Goal: Browse casually: Explore the website without a specific task or goal

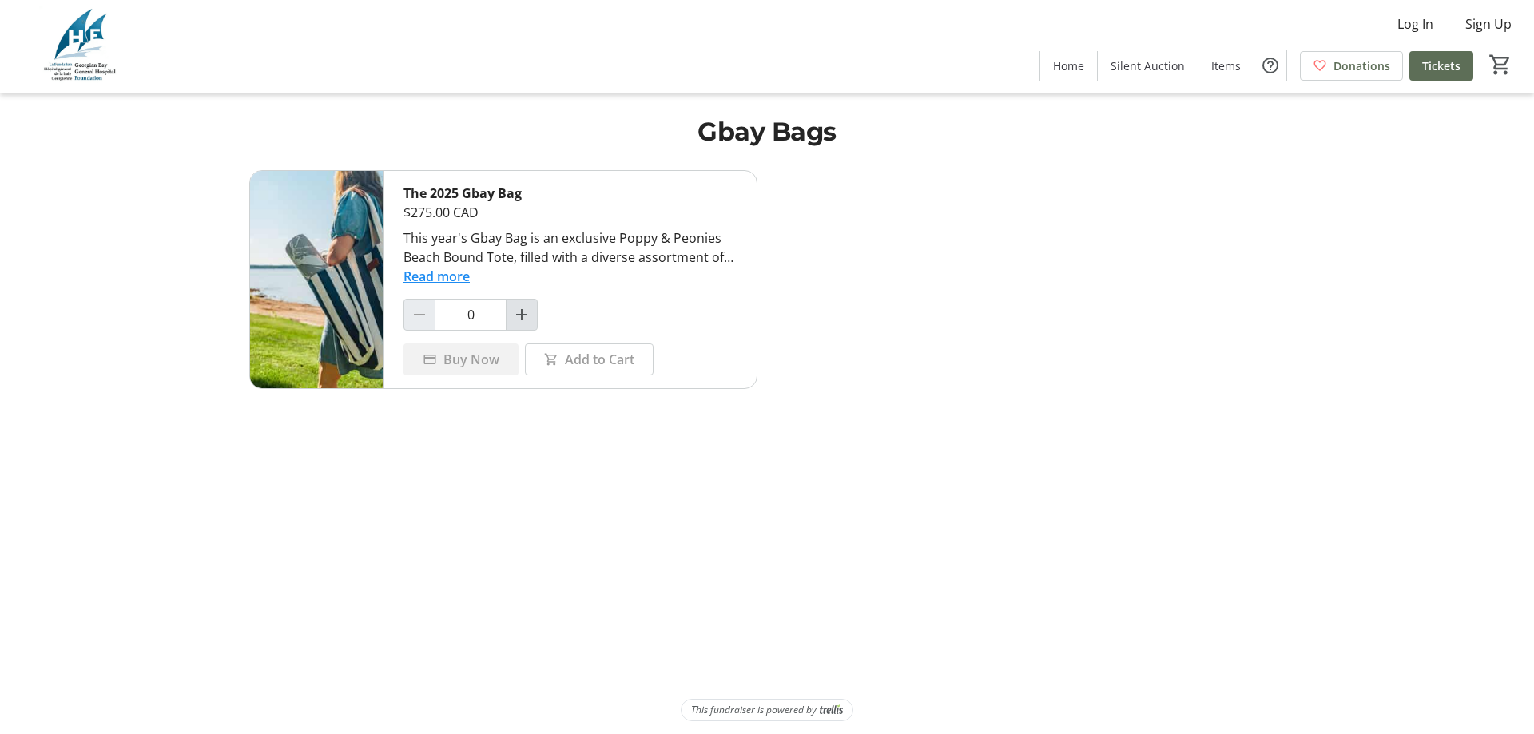
click at [519, 315] on mat-icon "Increment by one" at bounding box center [521, 314] width 19 height 19
click at [416, 316] on mat-icon "Decrement by one" at bounding box center [419, 314] width 19 height 19
type input "0"
click at [1148, 67] on span "Silent Auction" at bounding box center [1148, 66] width 74 height 17
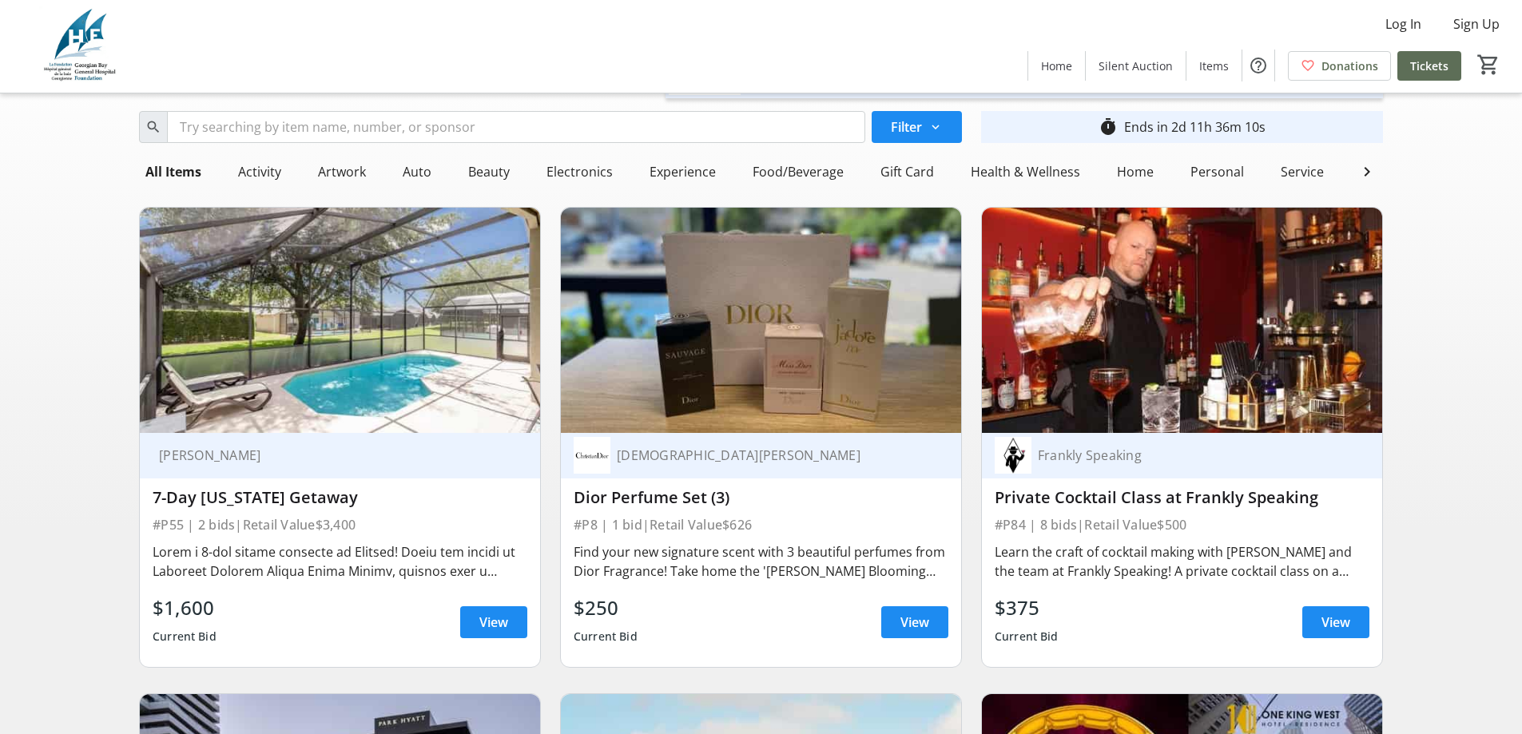
scroll to position [160, 0]
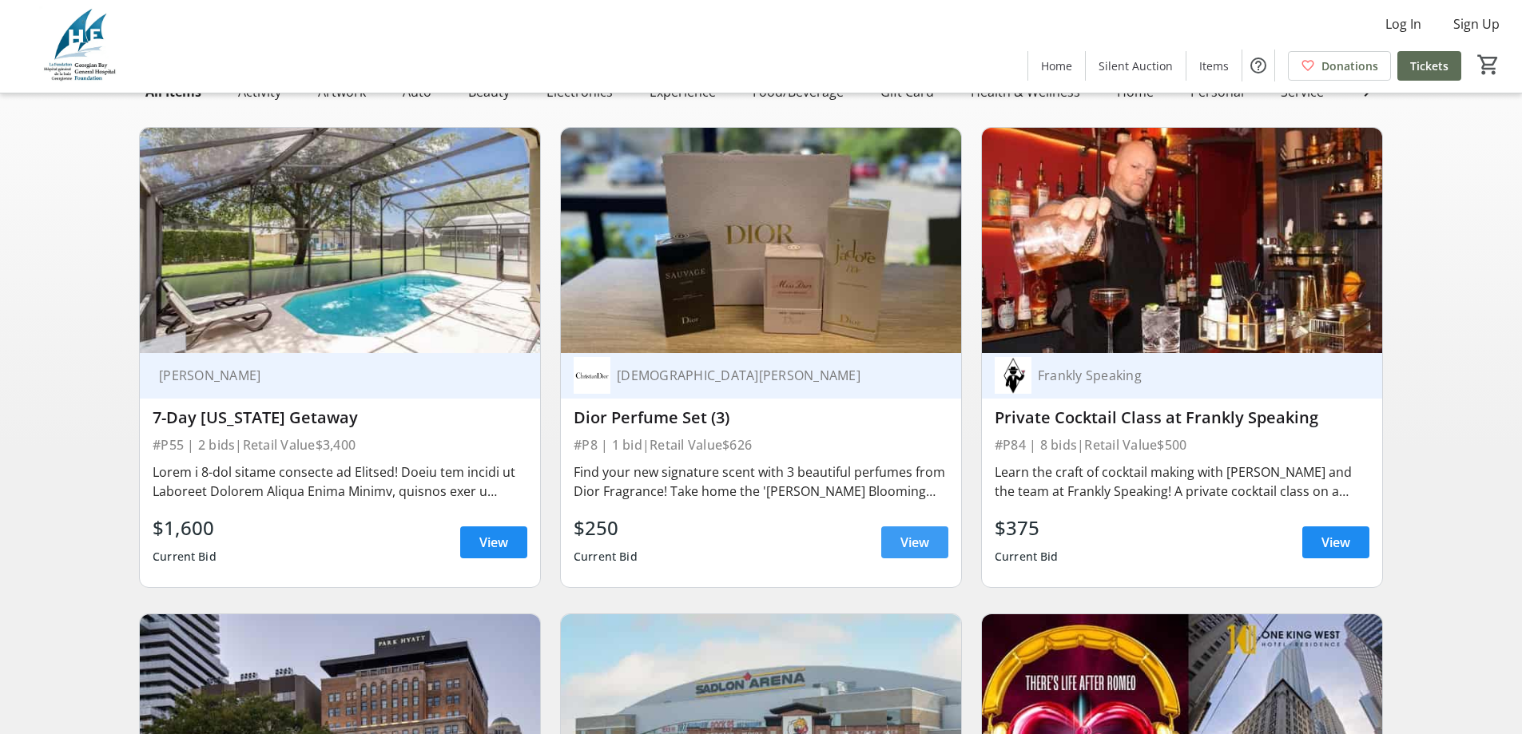
click at [928, 552] on span "View" at bounding box center [914, 542] width 29 height 19
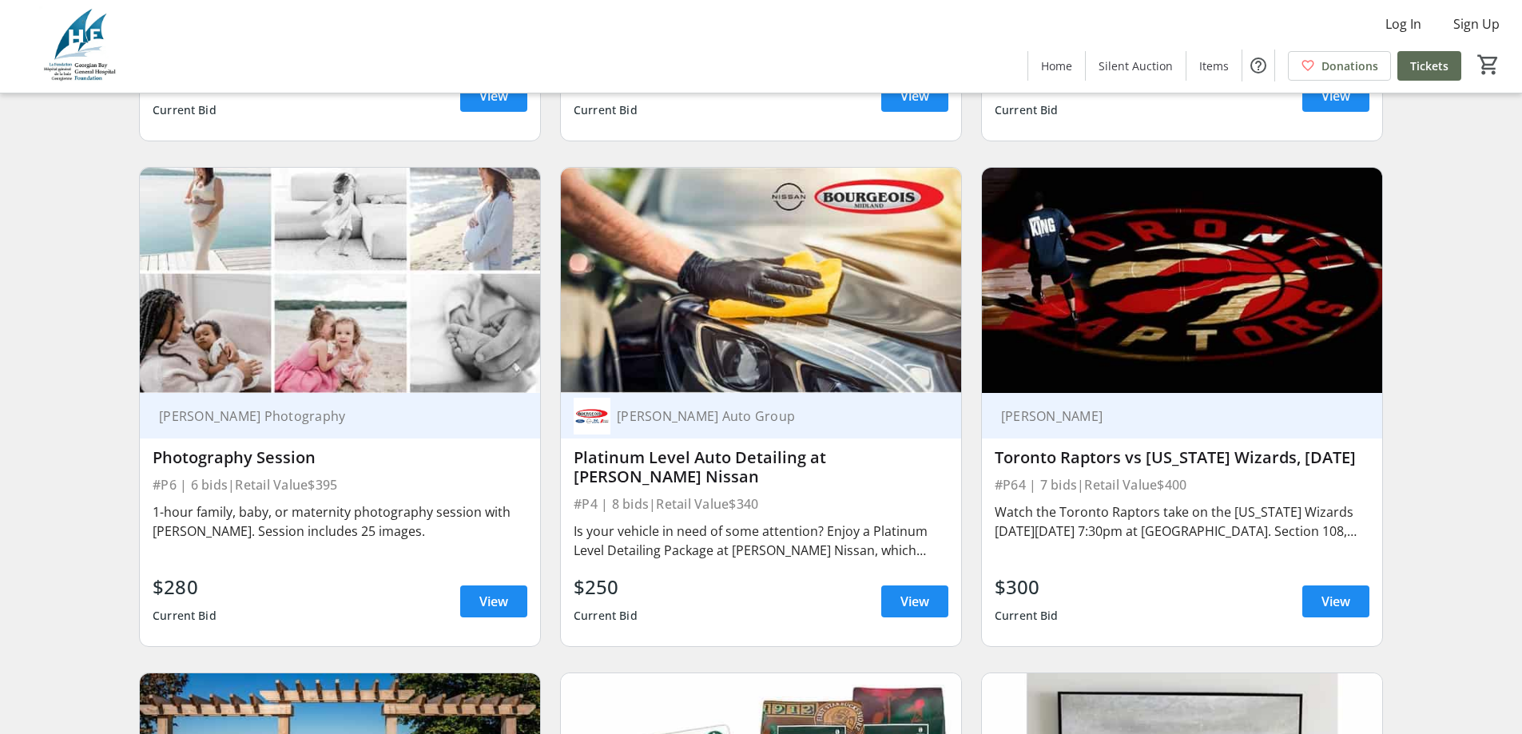
scroll to position [1678, 0]
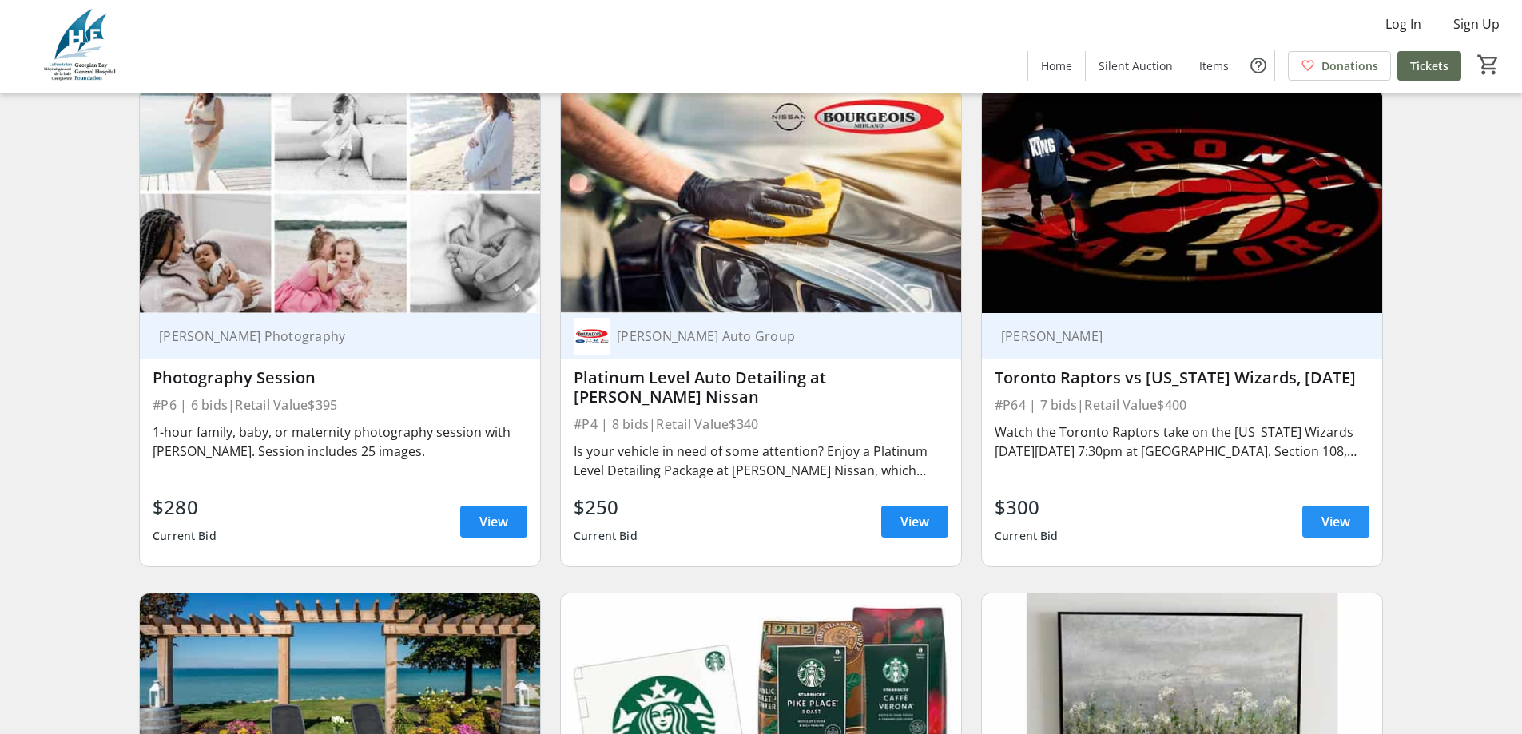
click at [1351, 532] on span at bounding box center [1335, 522] width 67 height 38
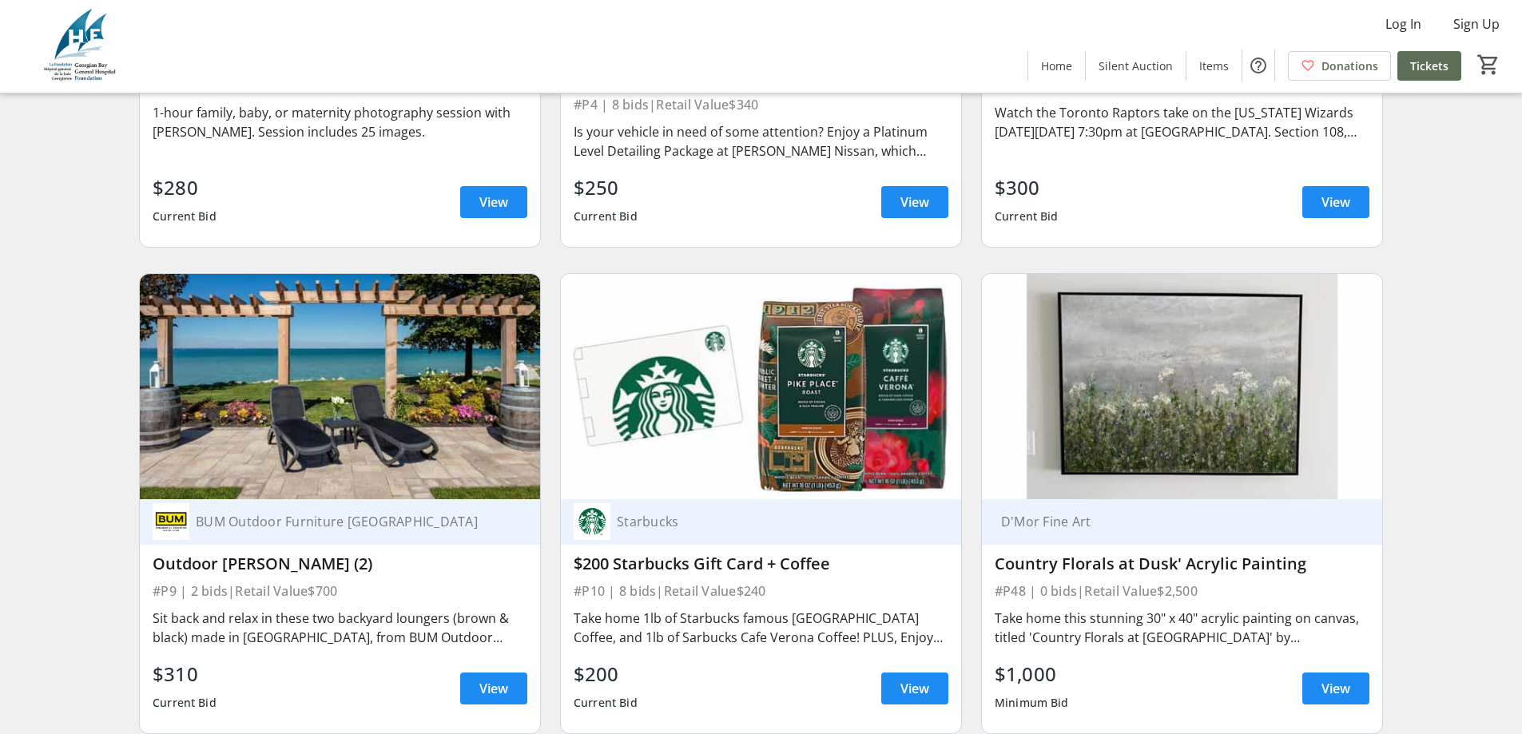
scroll to position [2157, 0]
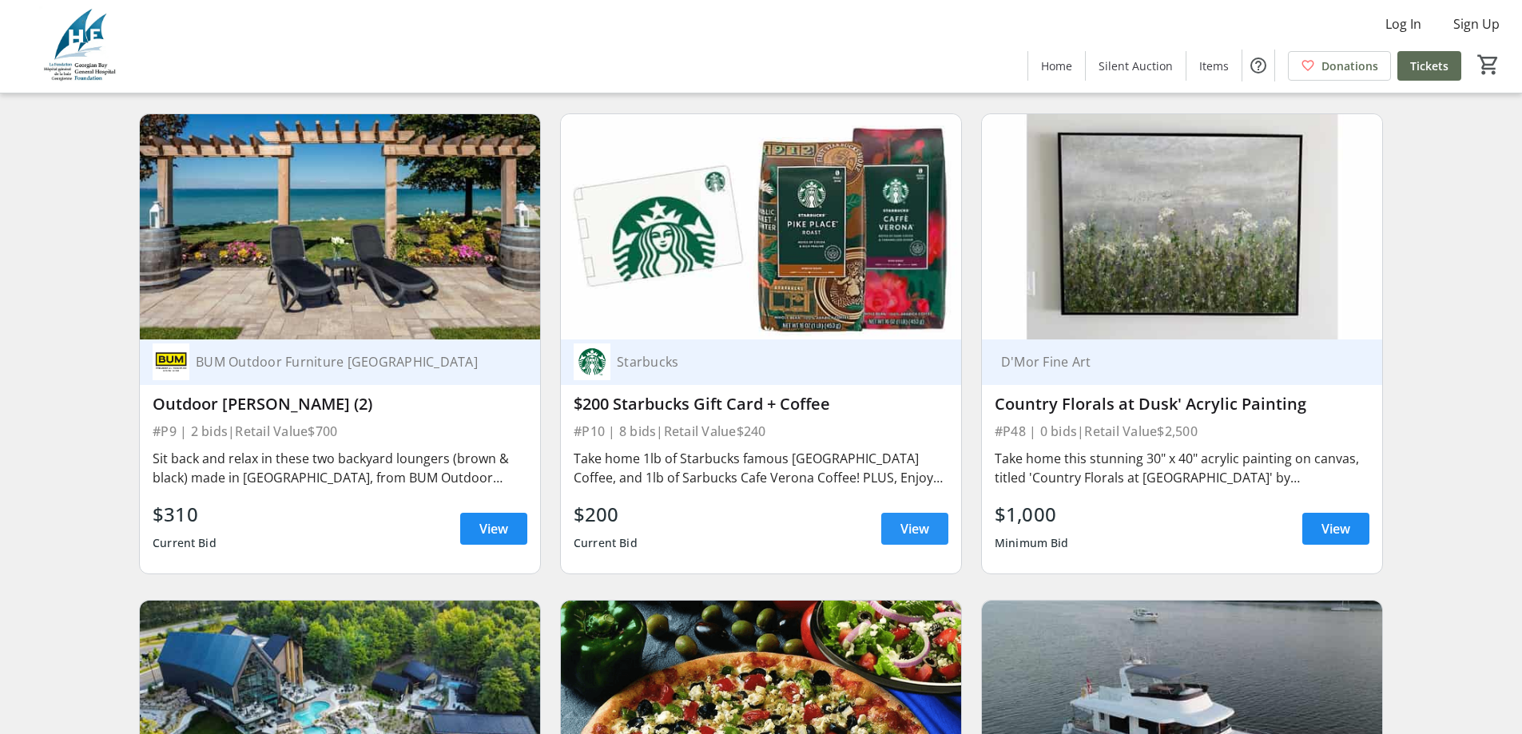
click at [939, 541] on span at bounding box center [914, 529] width 67 height 38
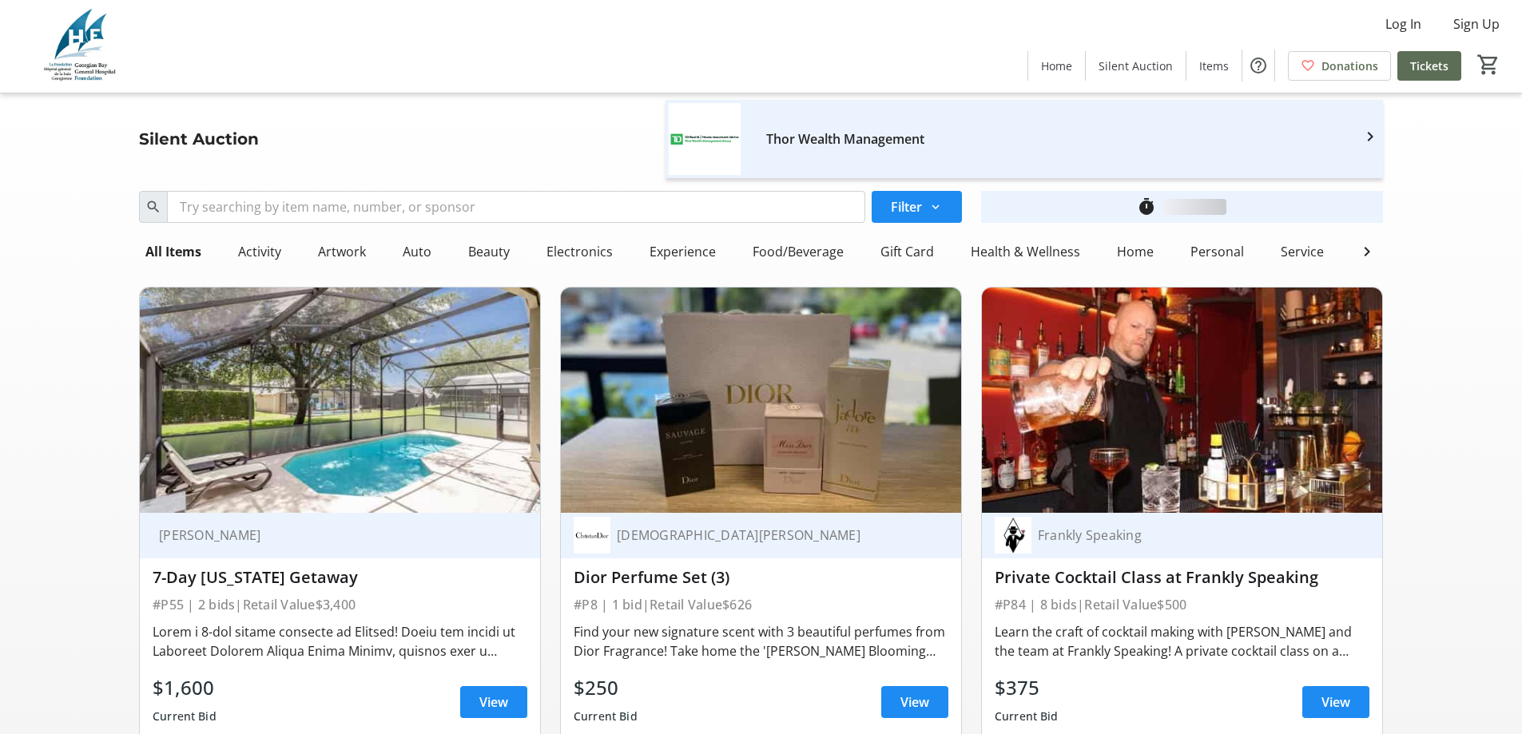
scroll to position [2157, 0]
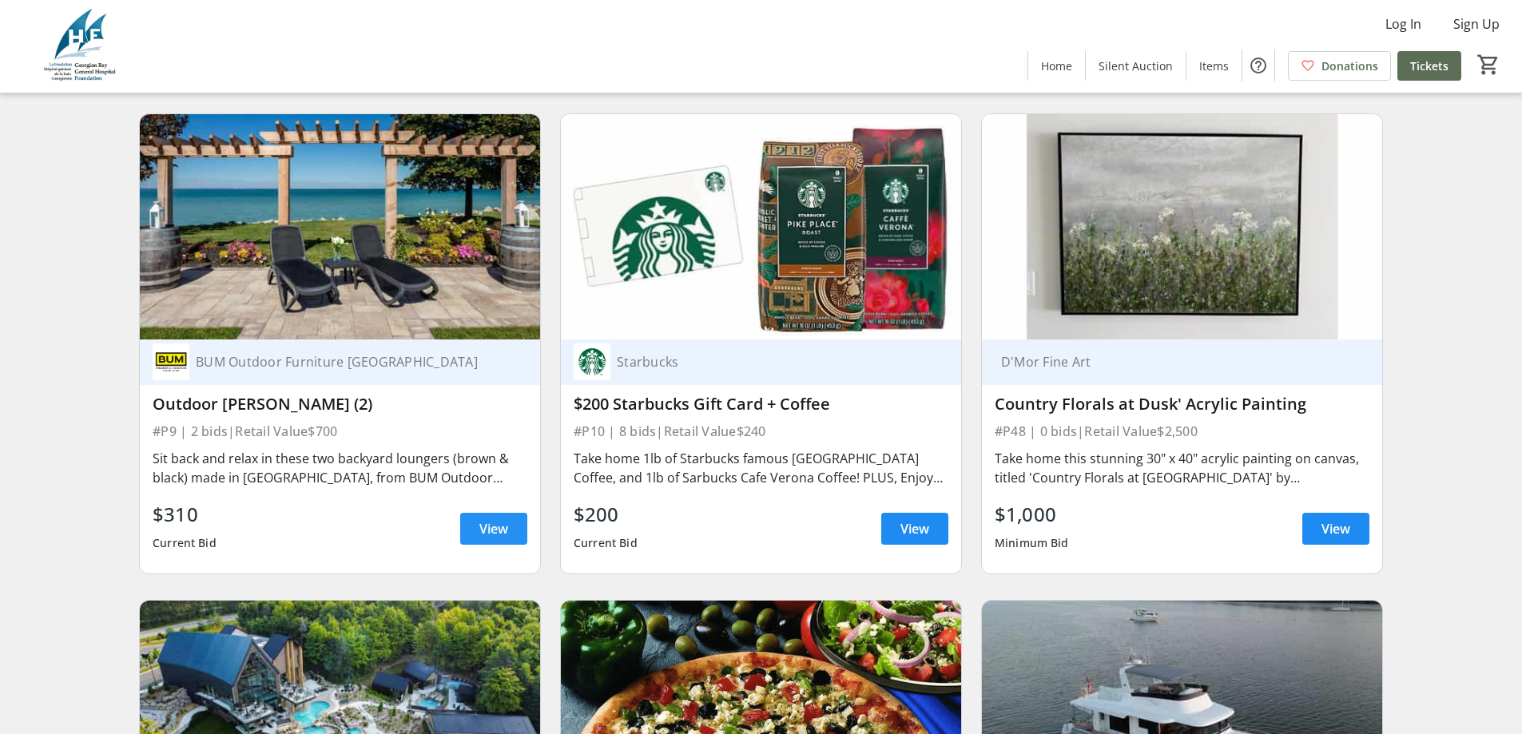
click at [483, 538] on span "View" at bounding box center [493, 528] width 29 height 19
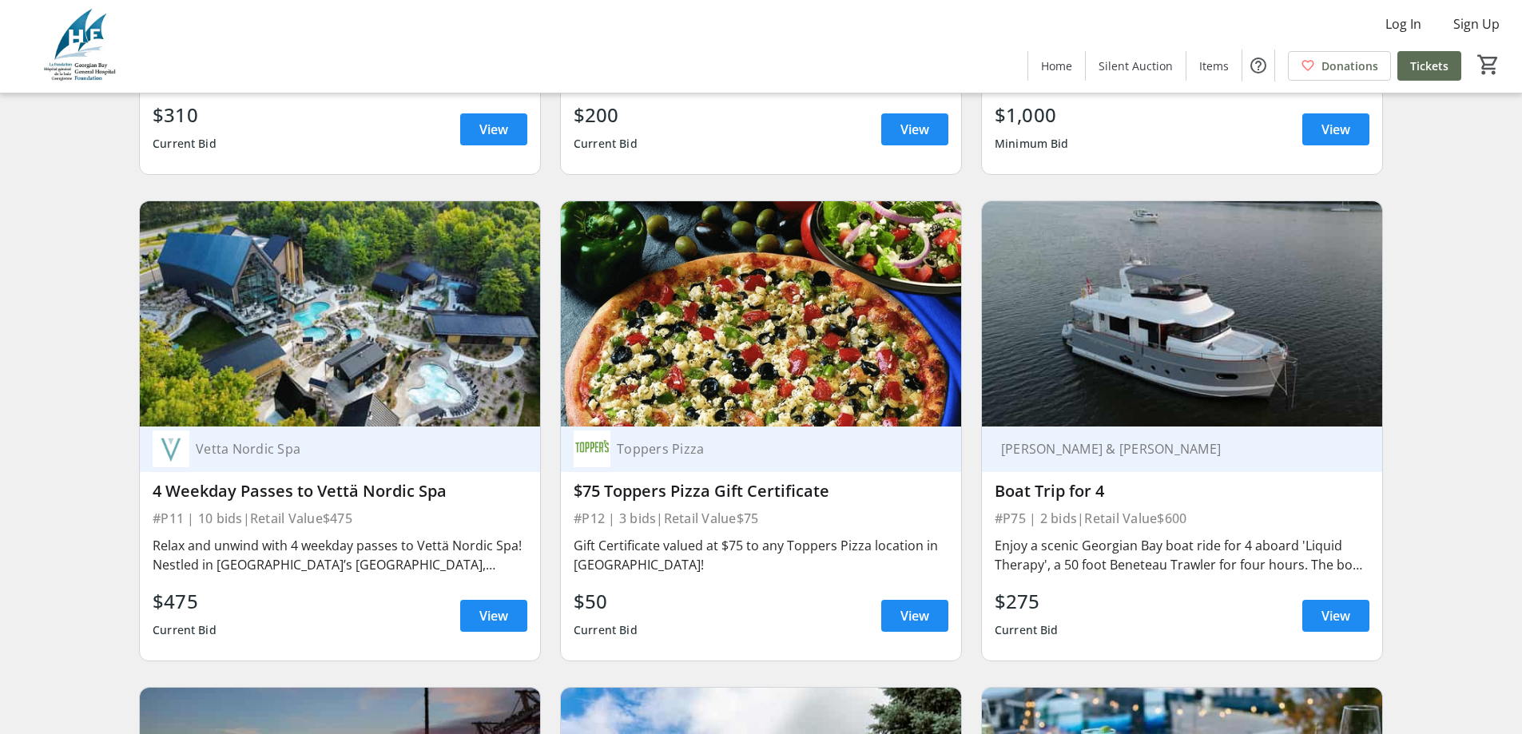
scroll to position [2636, 0]
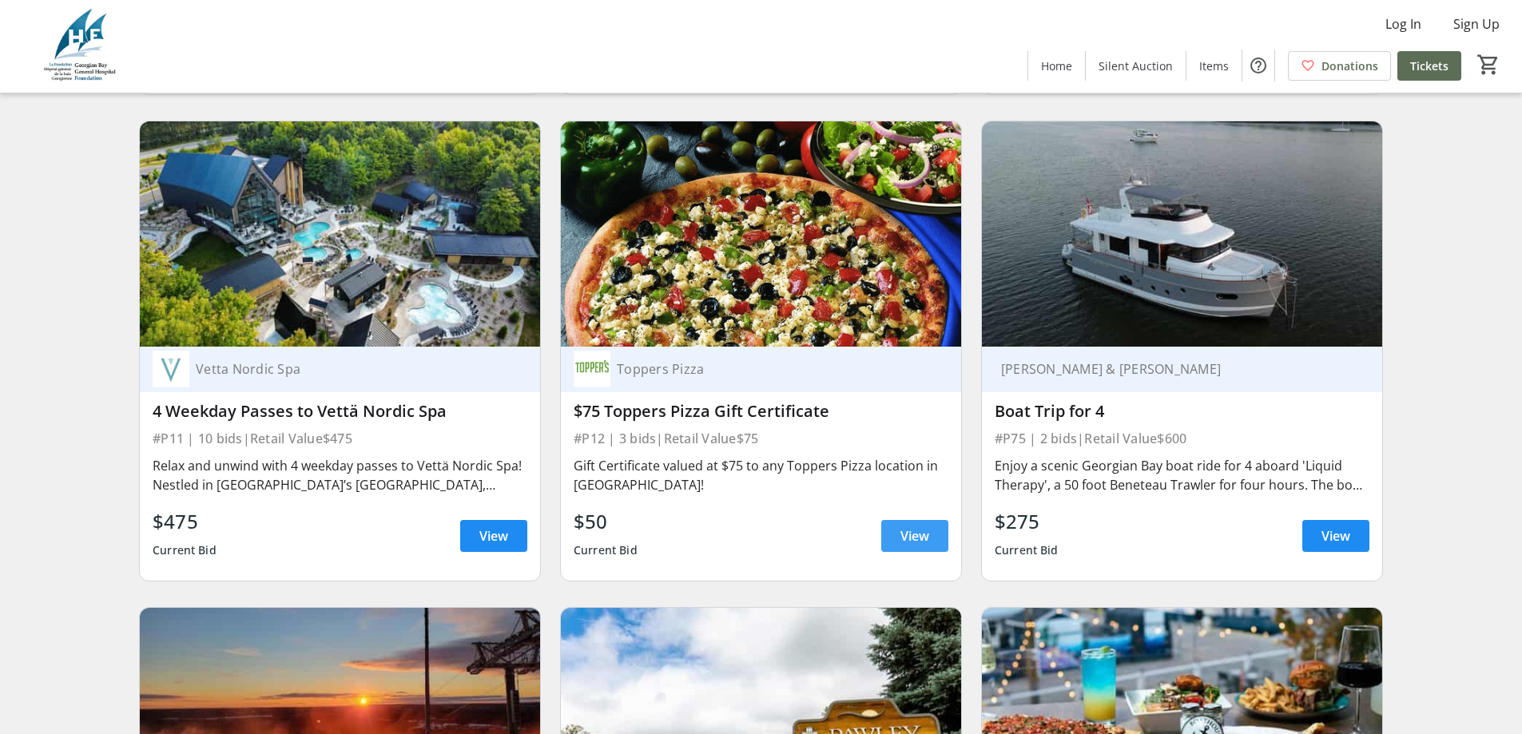
click at [898, 545] on span at bounding box center [914, 536] width 67 height 38
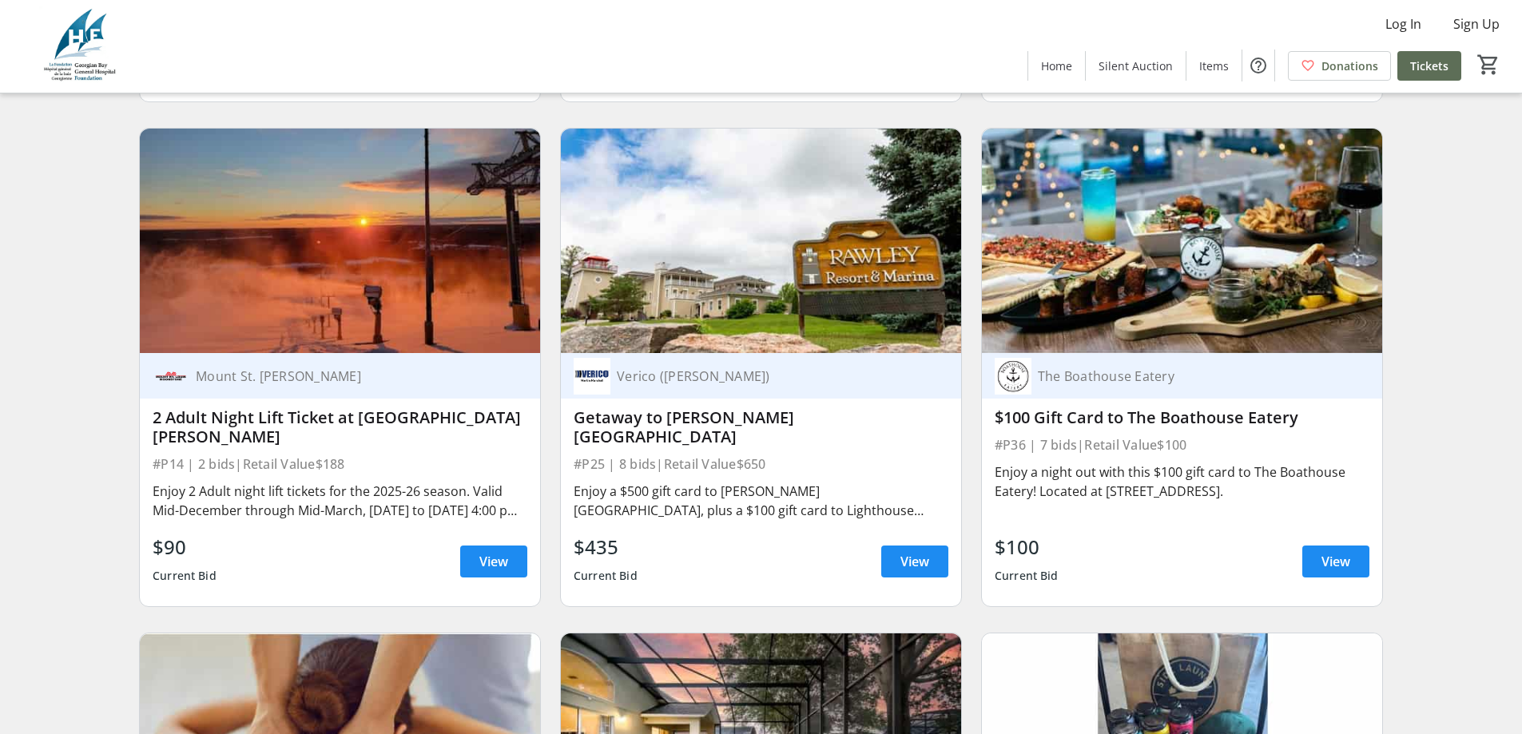
scroll to position [3196, 0]
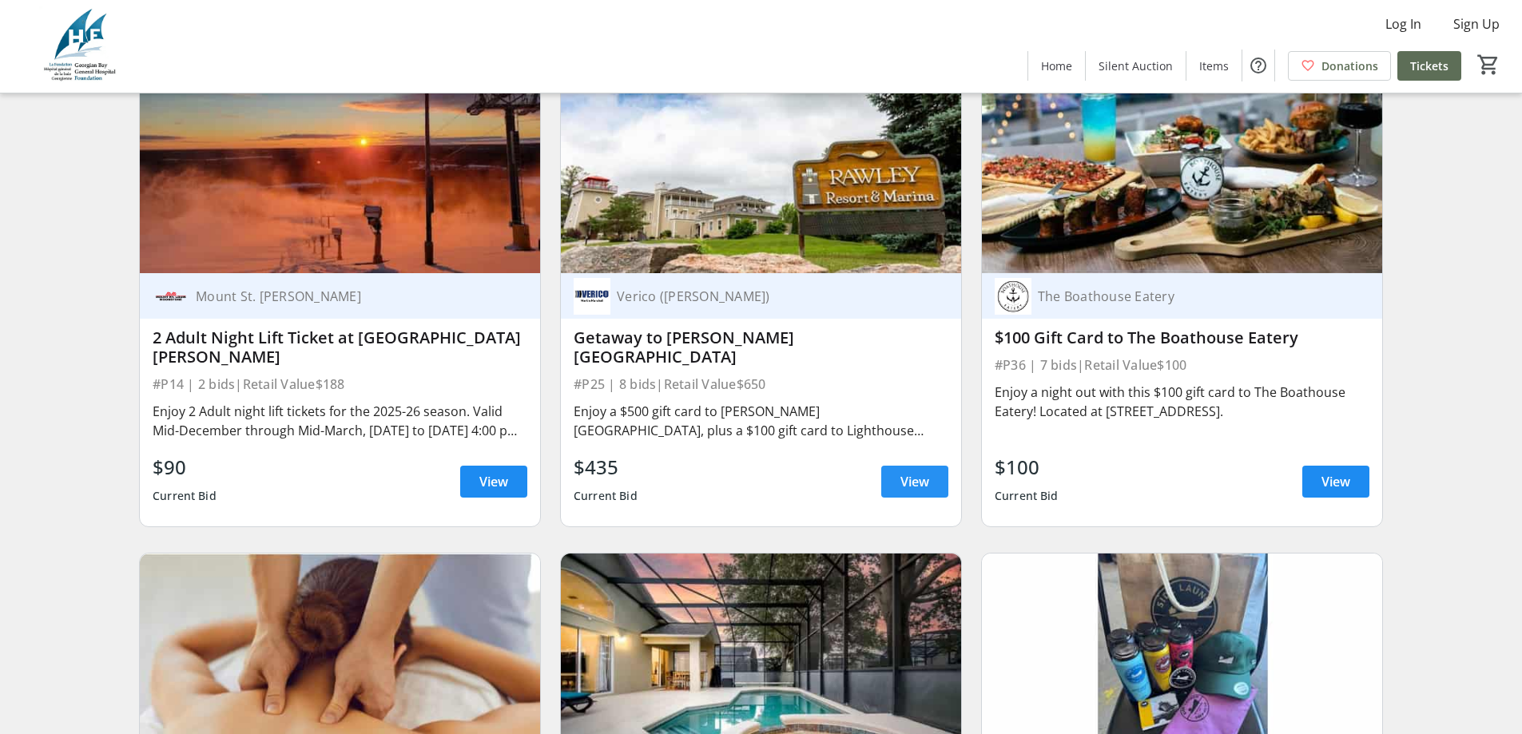
click at [892, 491] on span at bounding box center [914, 482] width 67 height 38
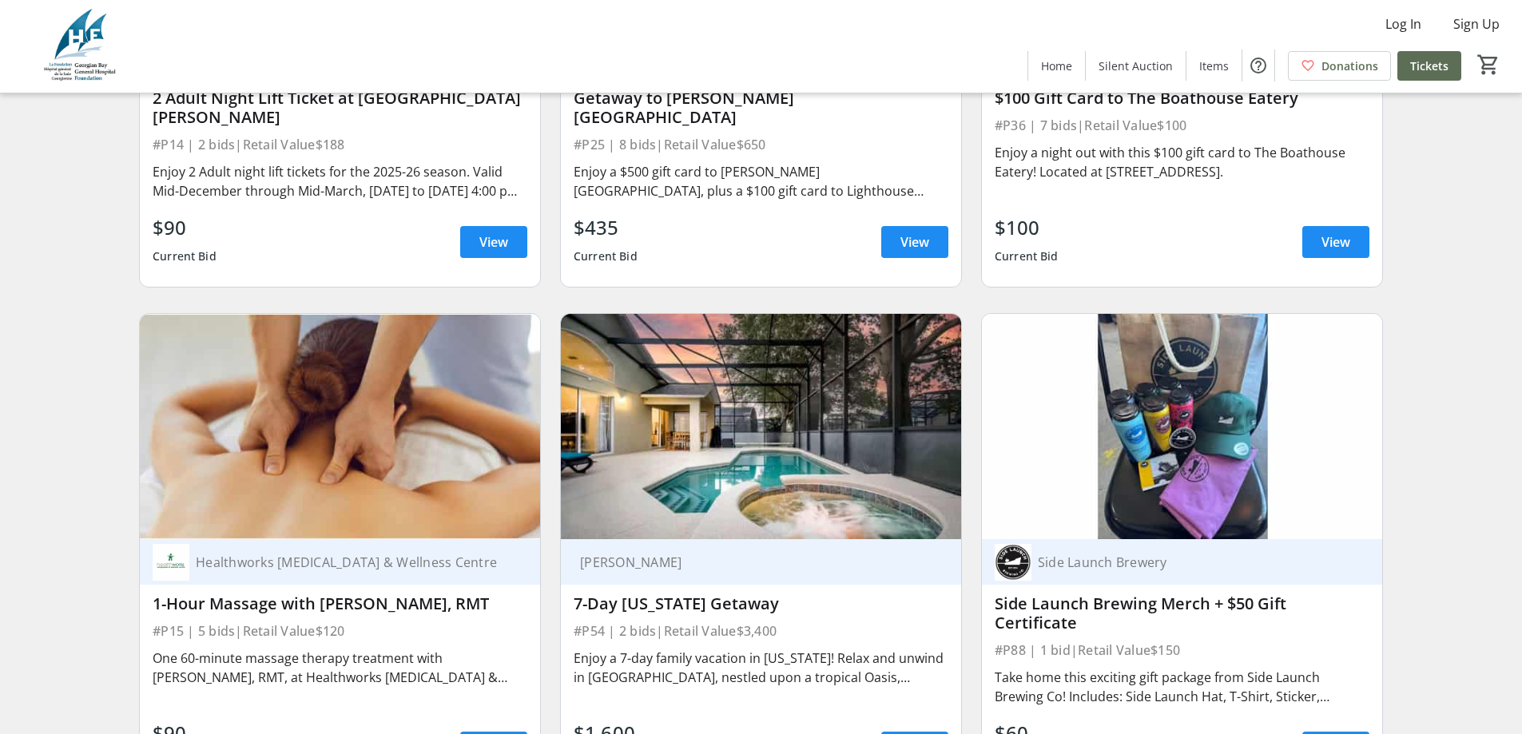
scroll to position [3675, 0]
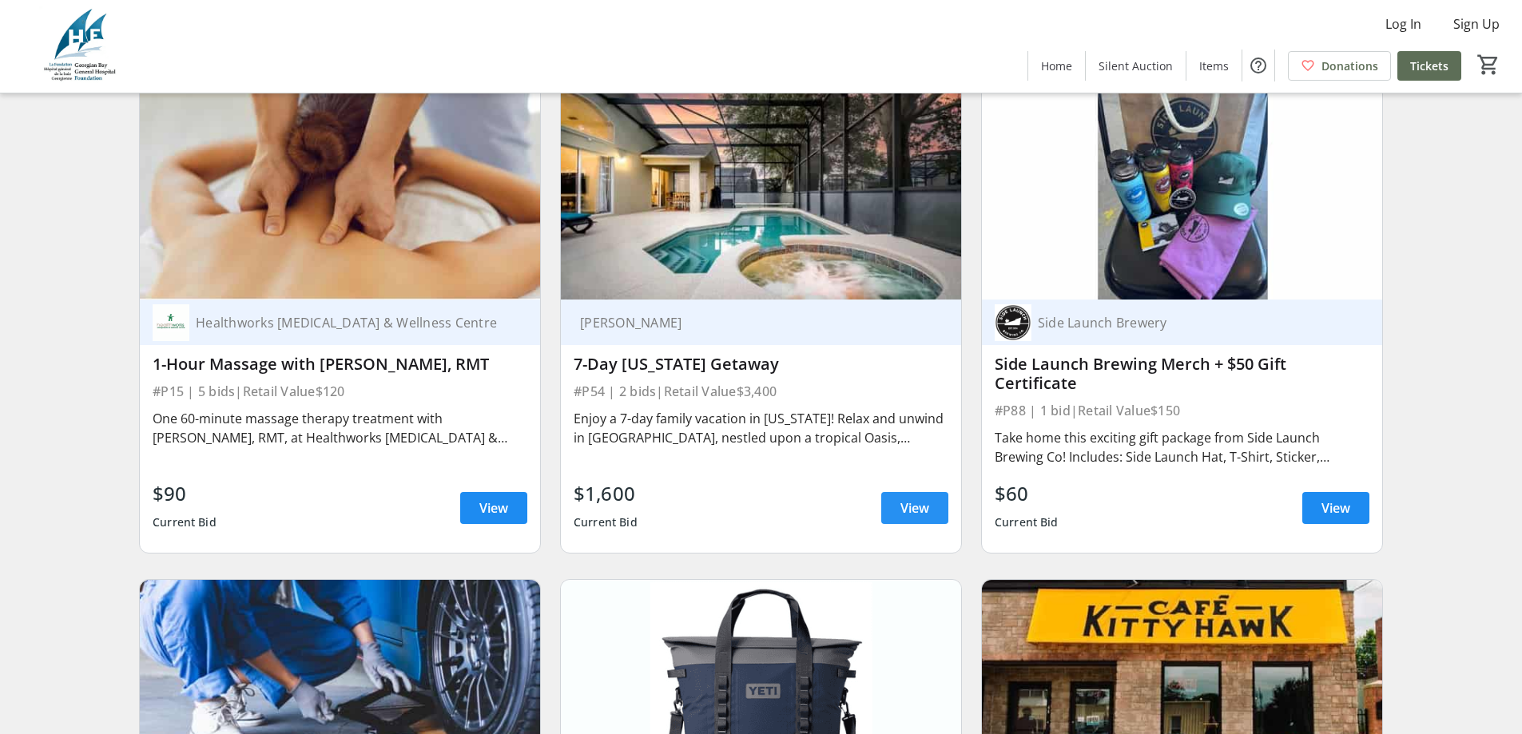
click at [911, 499] on span "View" at bounding box center [914, 508] width 29 height 19
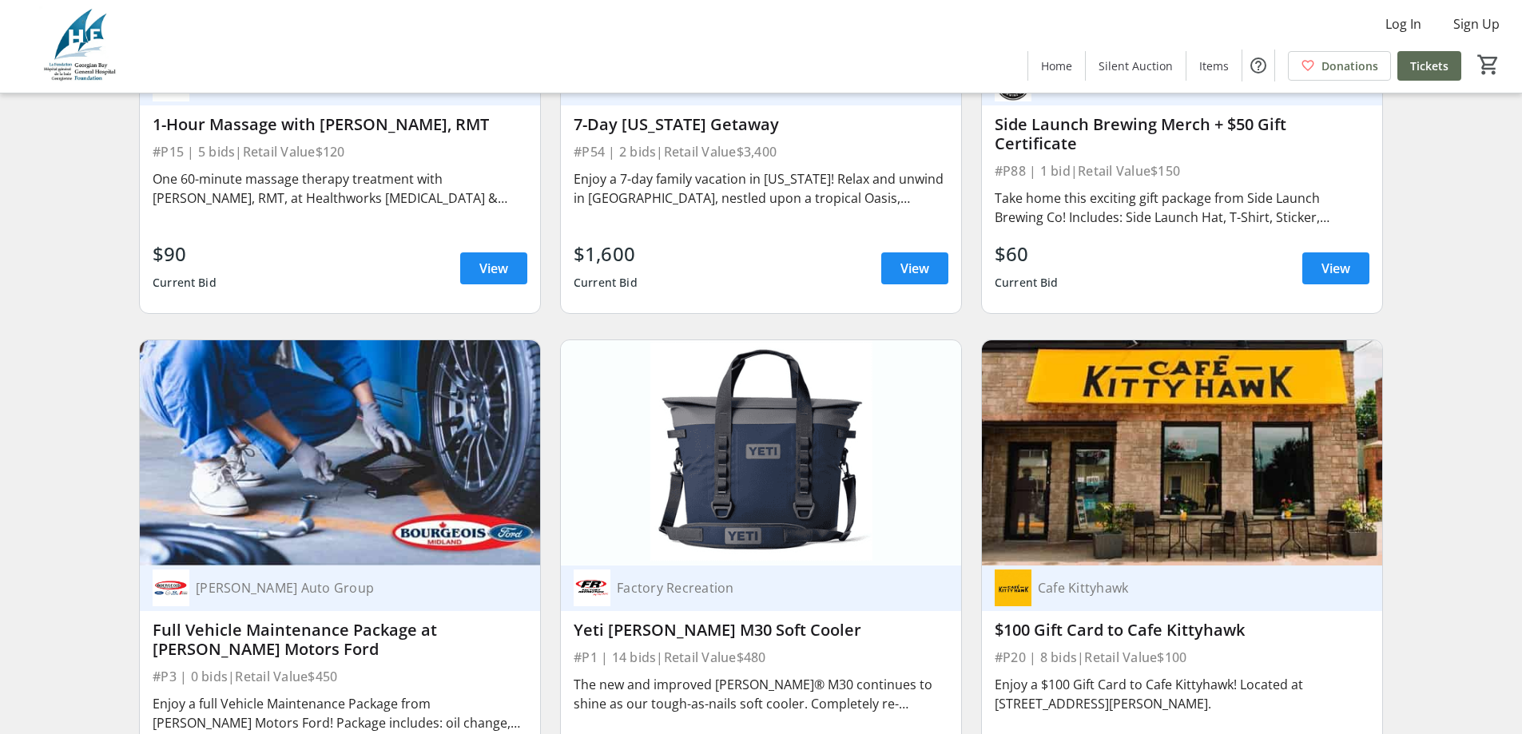
scroll to position [4075, 0]
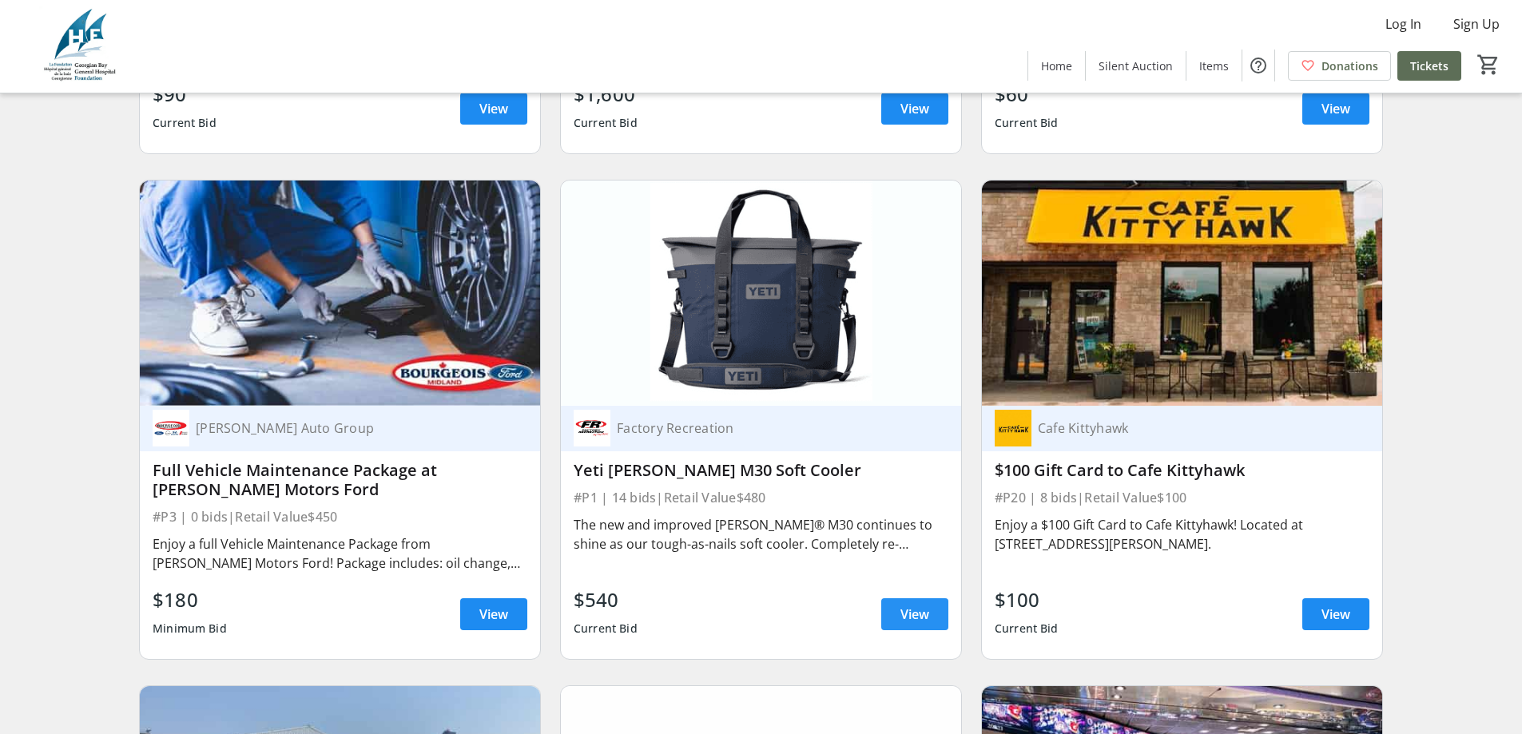
click at [896, 609] on span at bounding box center [914, 614] width 67 height 38
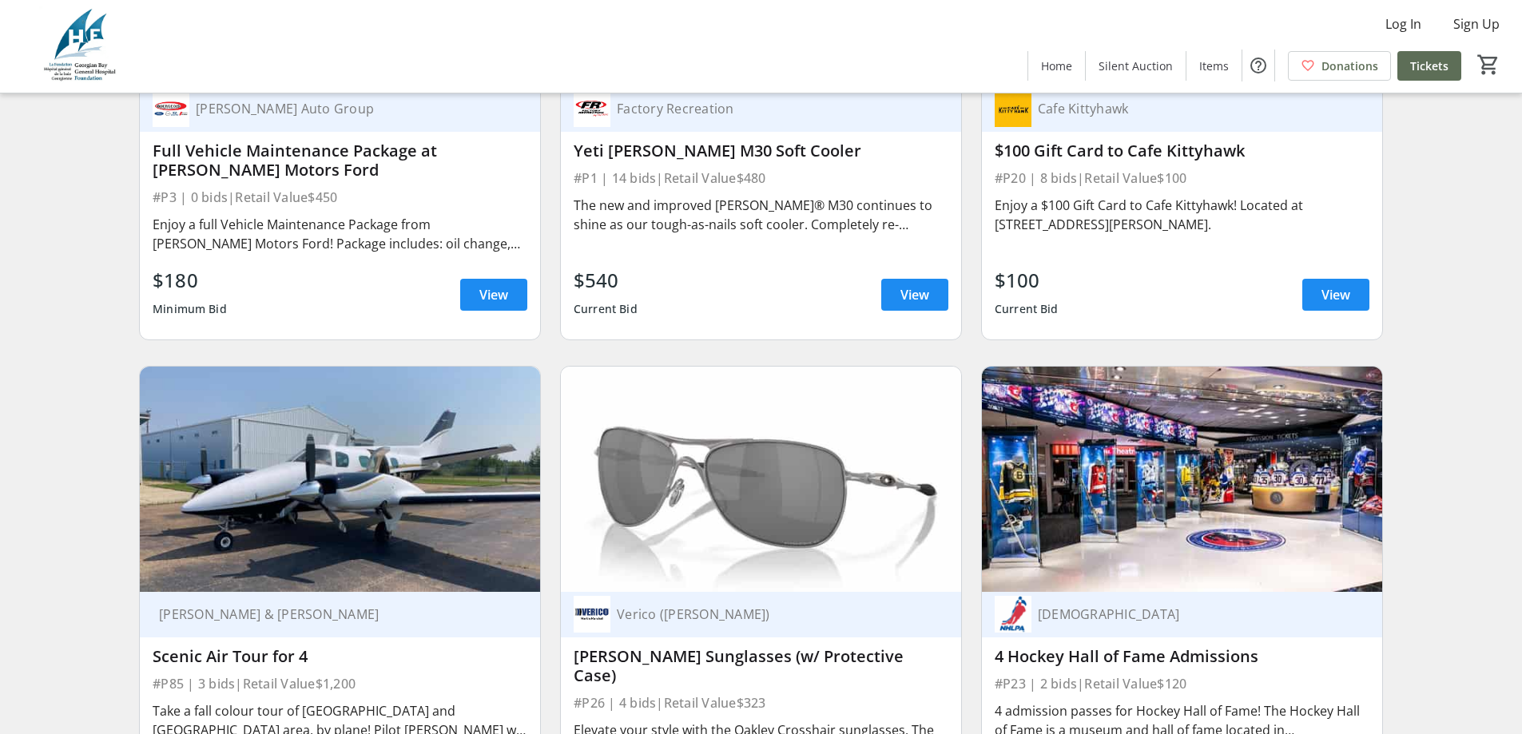
scroll to position [4634, 0]
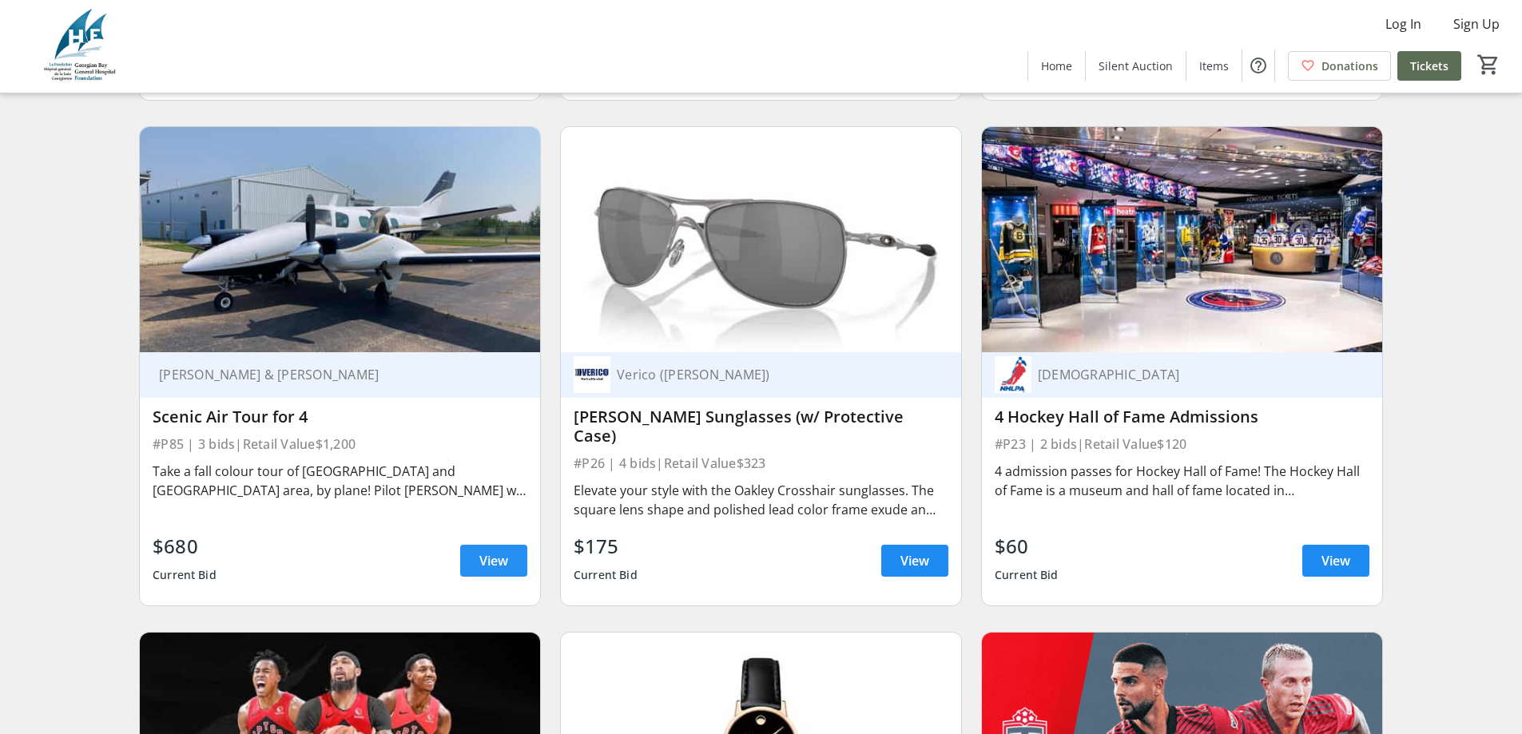
click at [511, 542] on span at bounding box center [493, 561] width 67 height 38
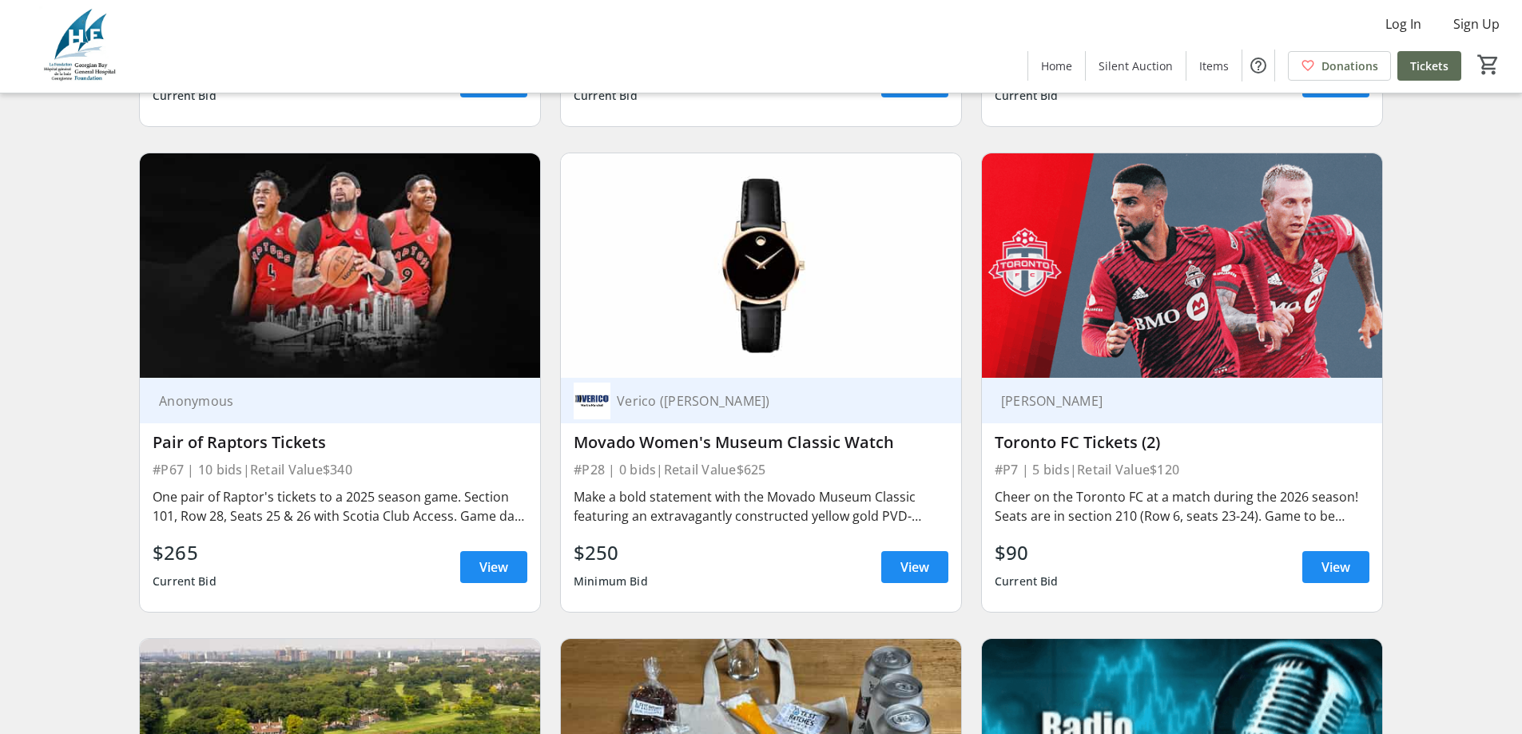
scroll to position [5193, 0]
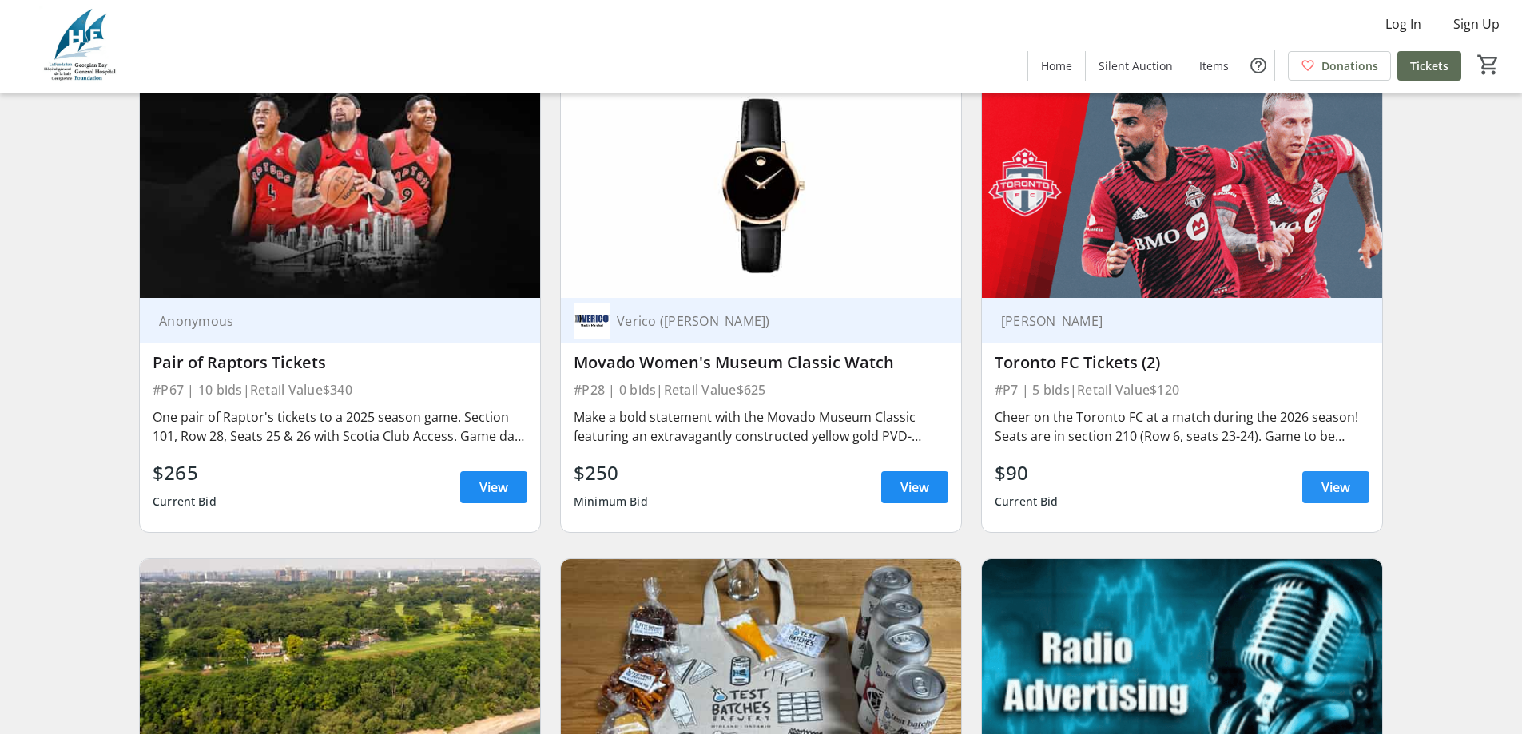
click at [1325, 478] on span "View" at bounding box center [1335, 487] width 29 height 19
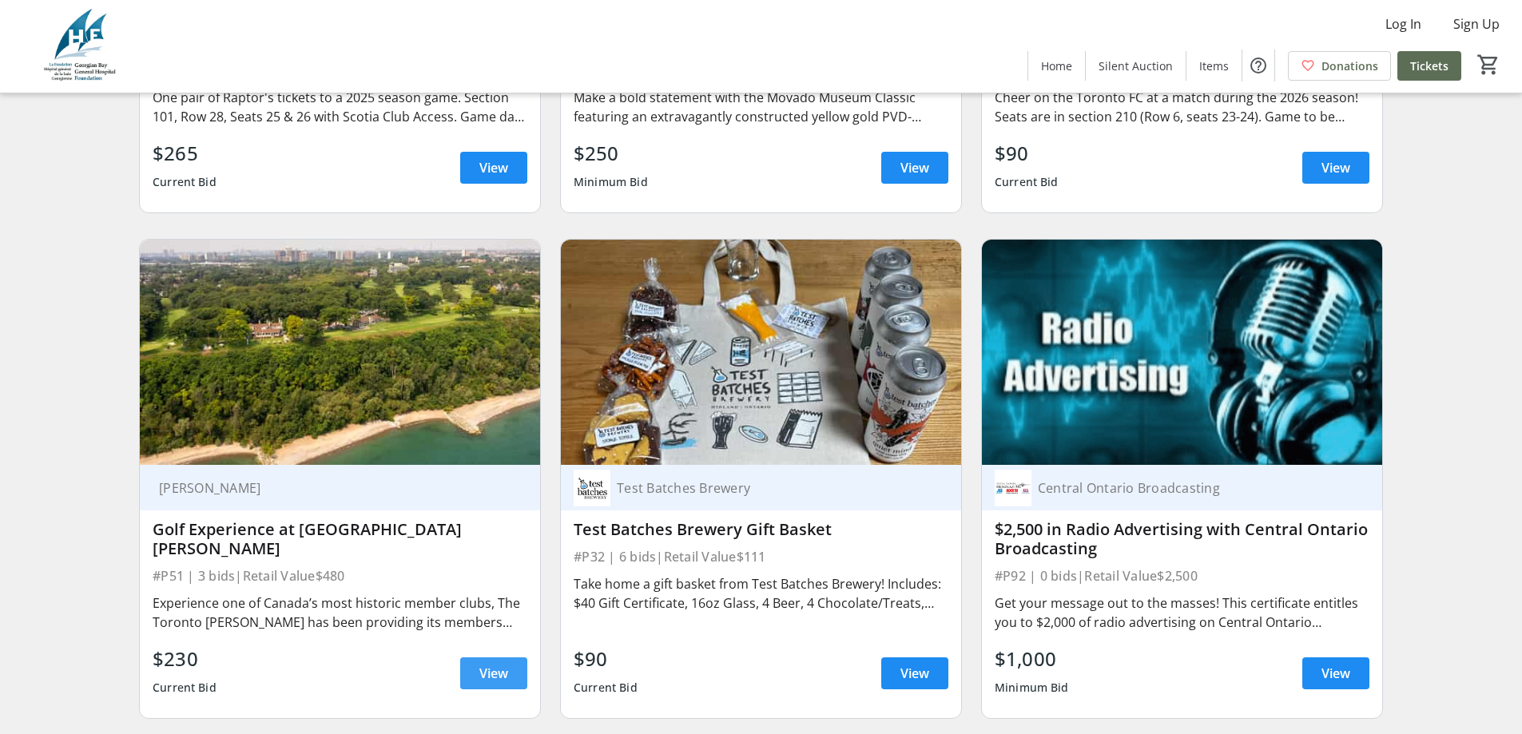
click at [482, 664] on span "View" at bounding box center [493, 673] width 29 height 19
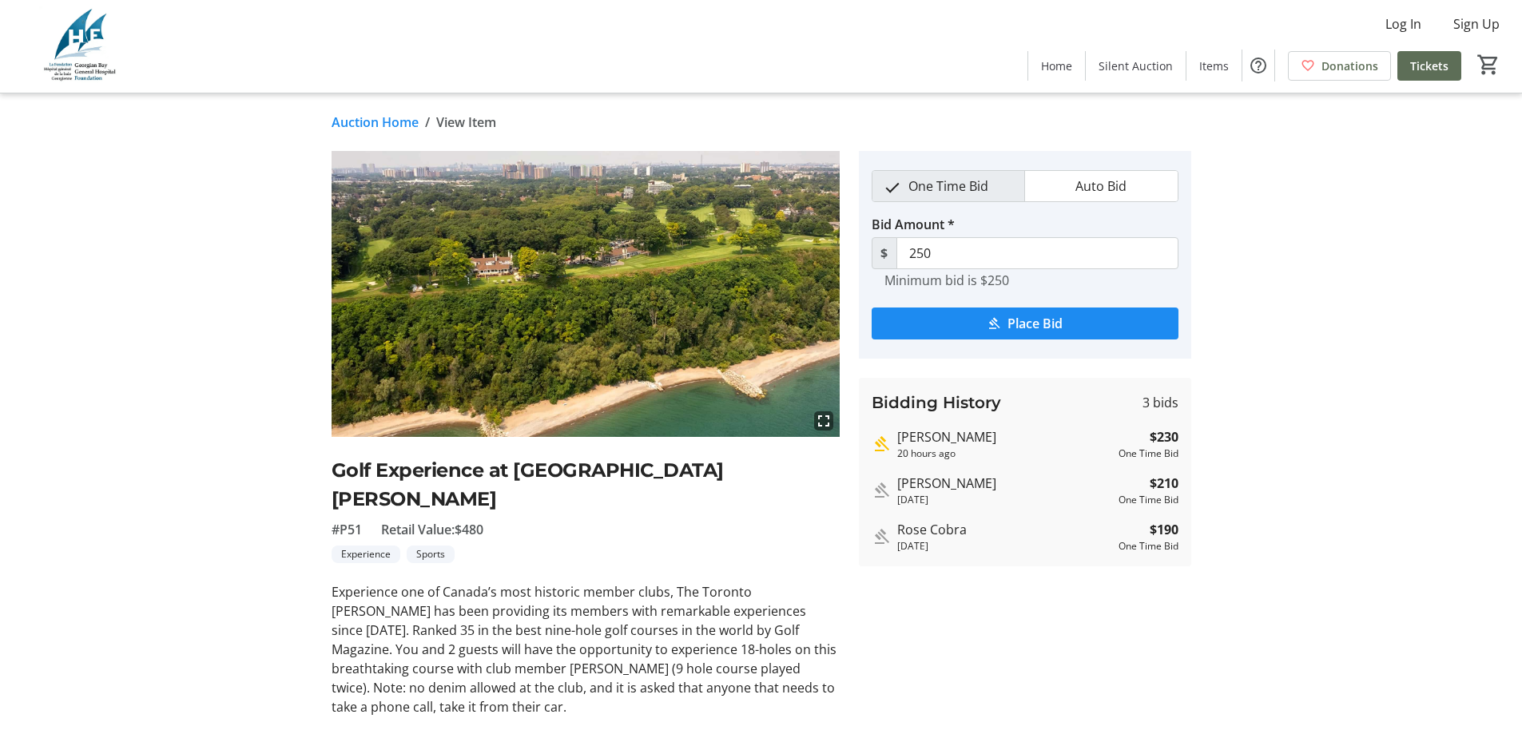
scroll to position [80, 0]
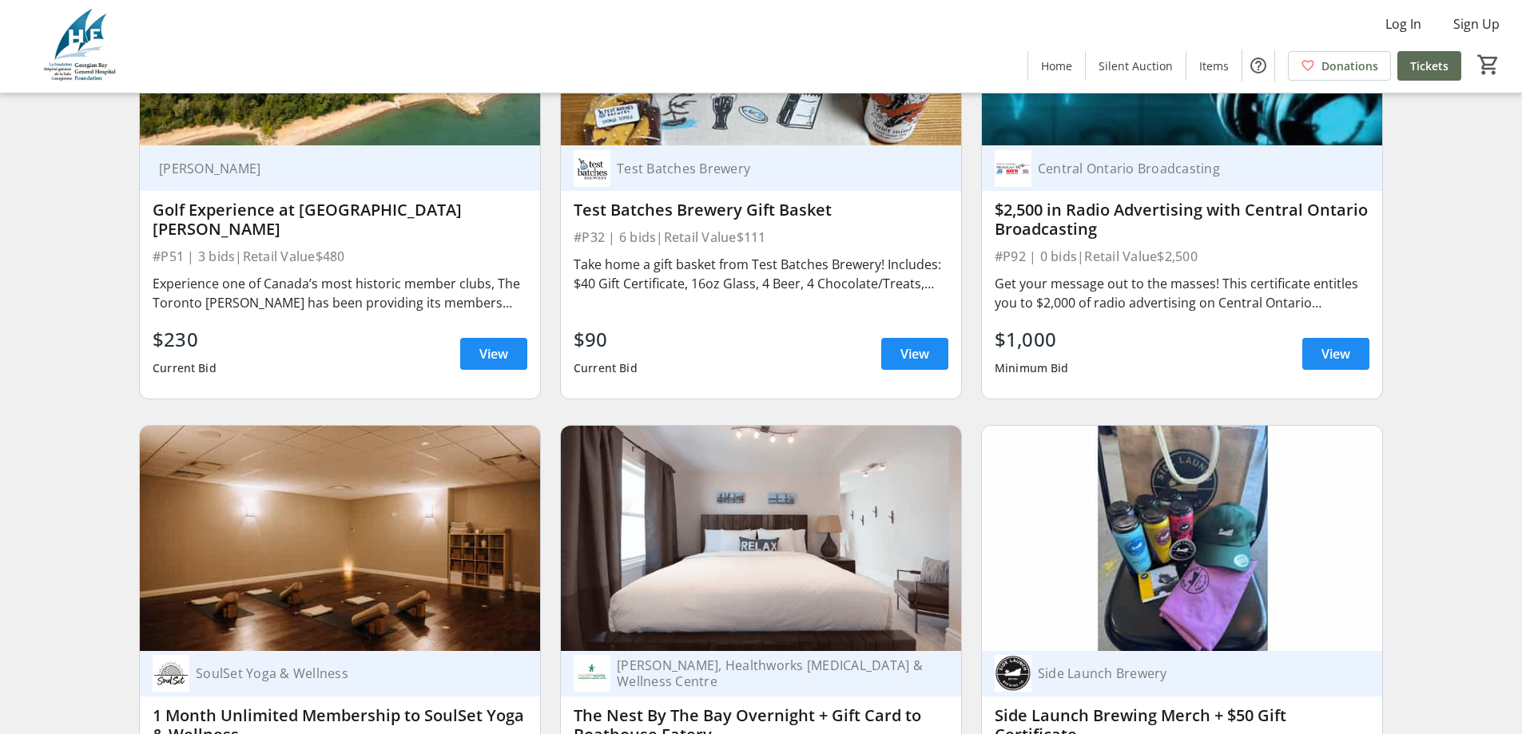
scroll to position [5992, 0]
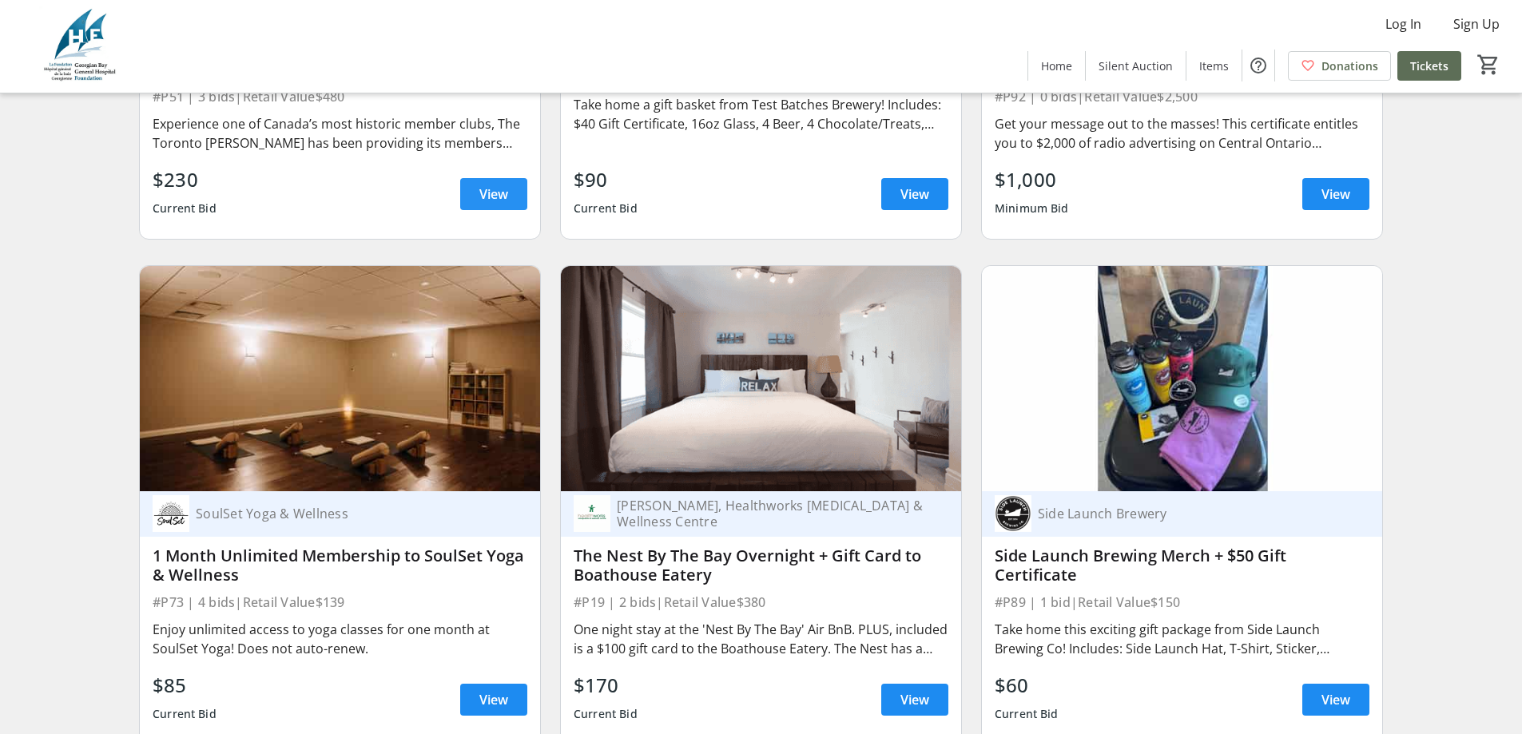
click at [494, 185] on span "View" at bounding box center [493, 194] width 29 height 19
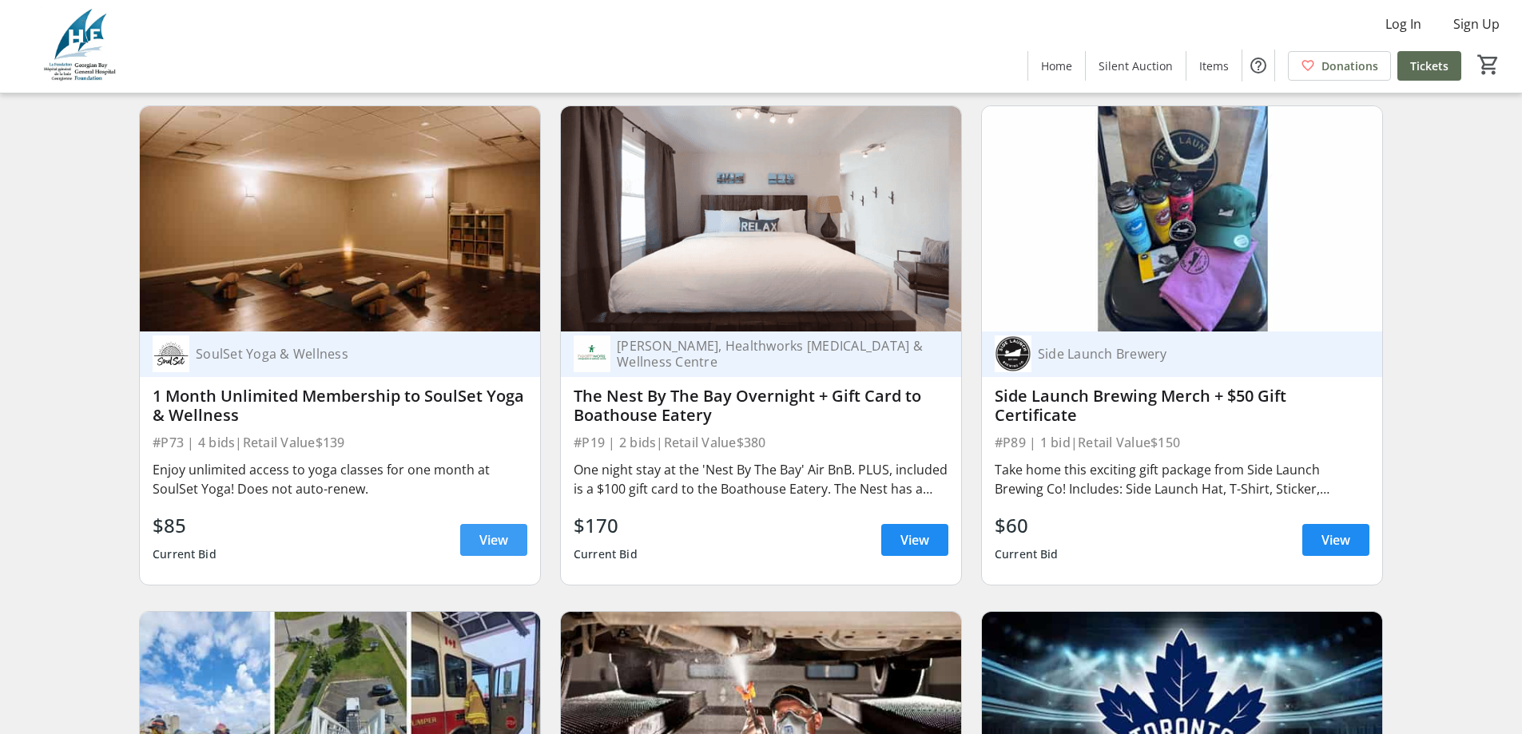
click at [482, 530] on span "View" at bounding box center [493, 539] width 29 height 19
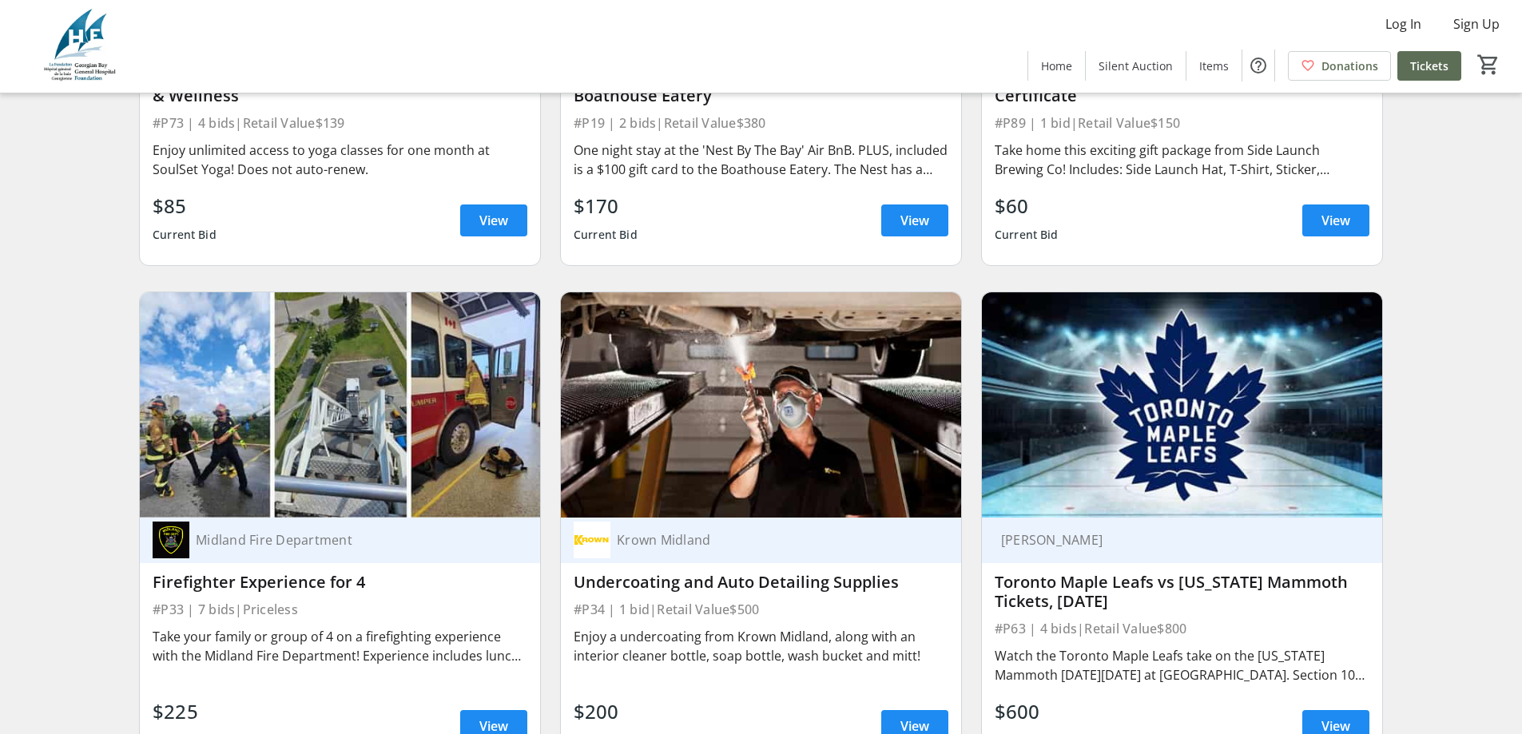
scroll to position [6551, 0]
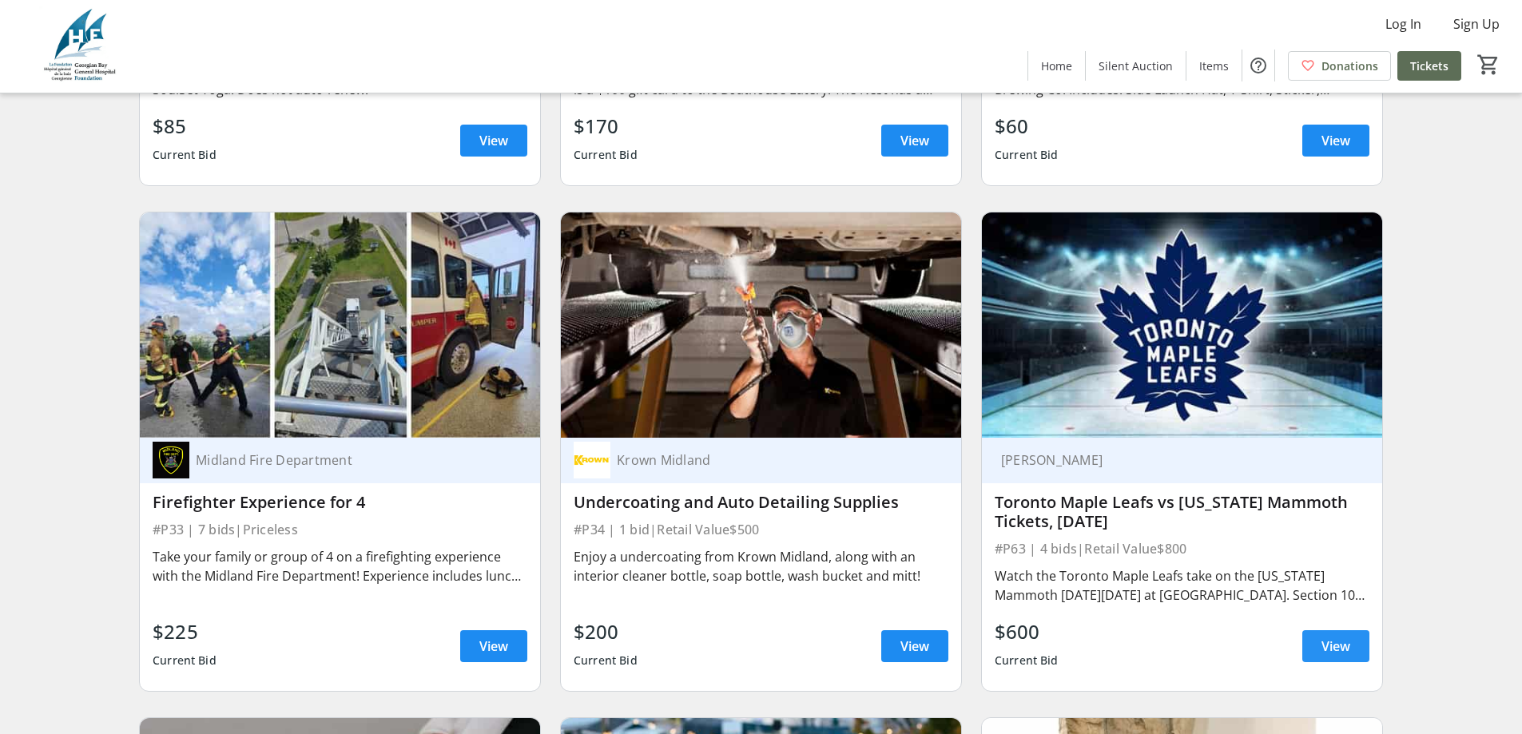
click at [1321, 637] on span "View" at bounding box center [1335, 646] width 29 height 19
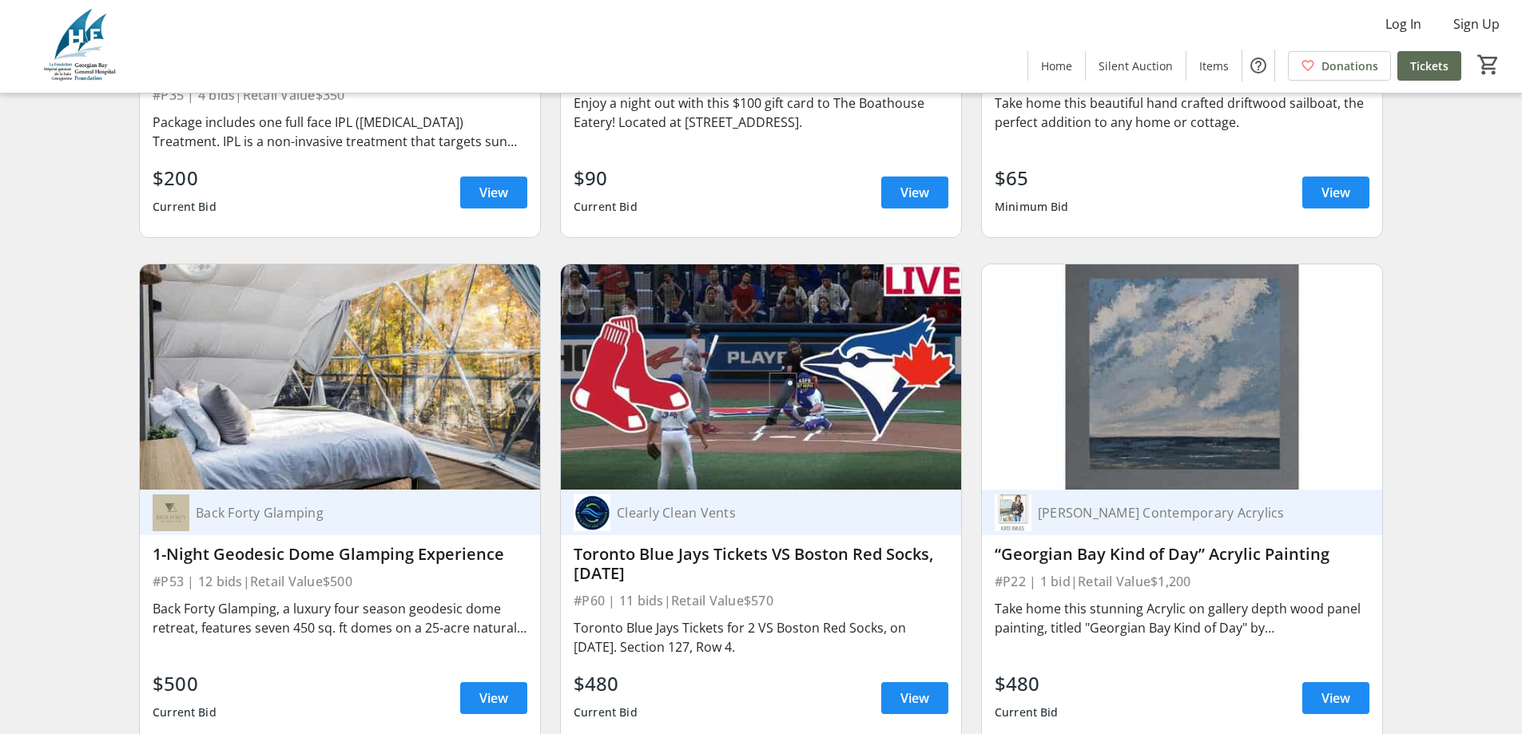
scroll to position [7590, 0]
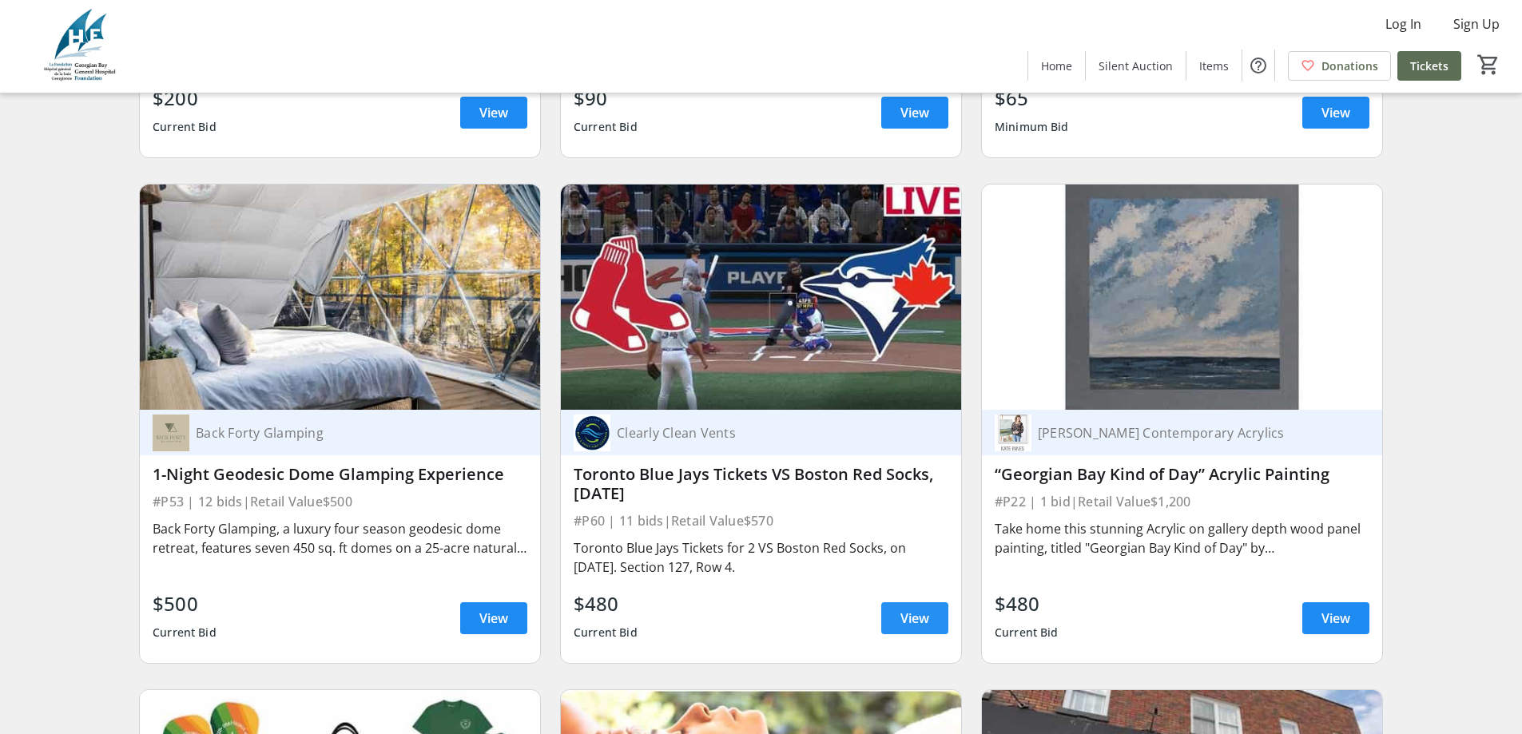
click at [900, 609] on span "View" at bounding box center [914, 618] width 29 height 19
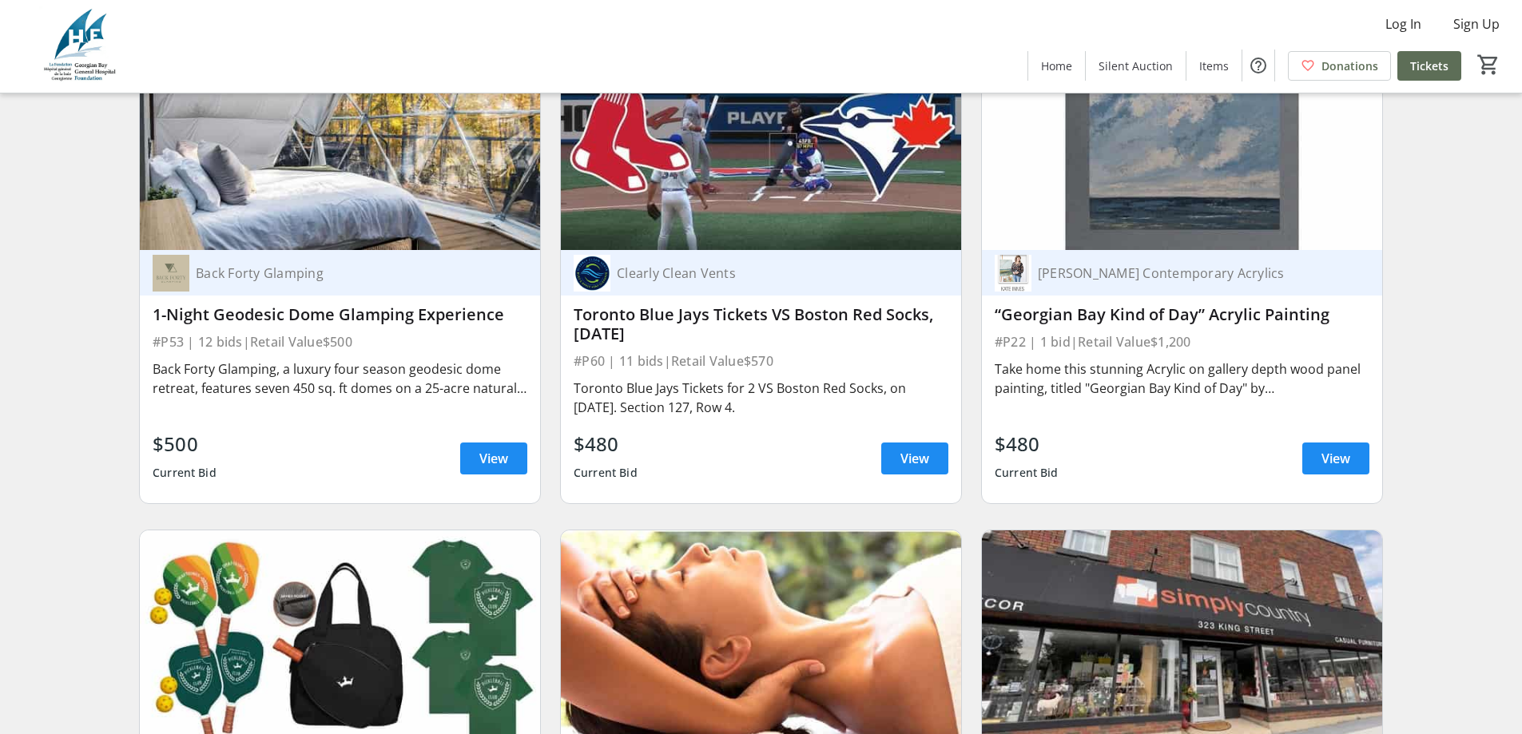
scroll to position [7829, 0]
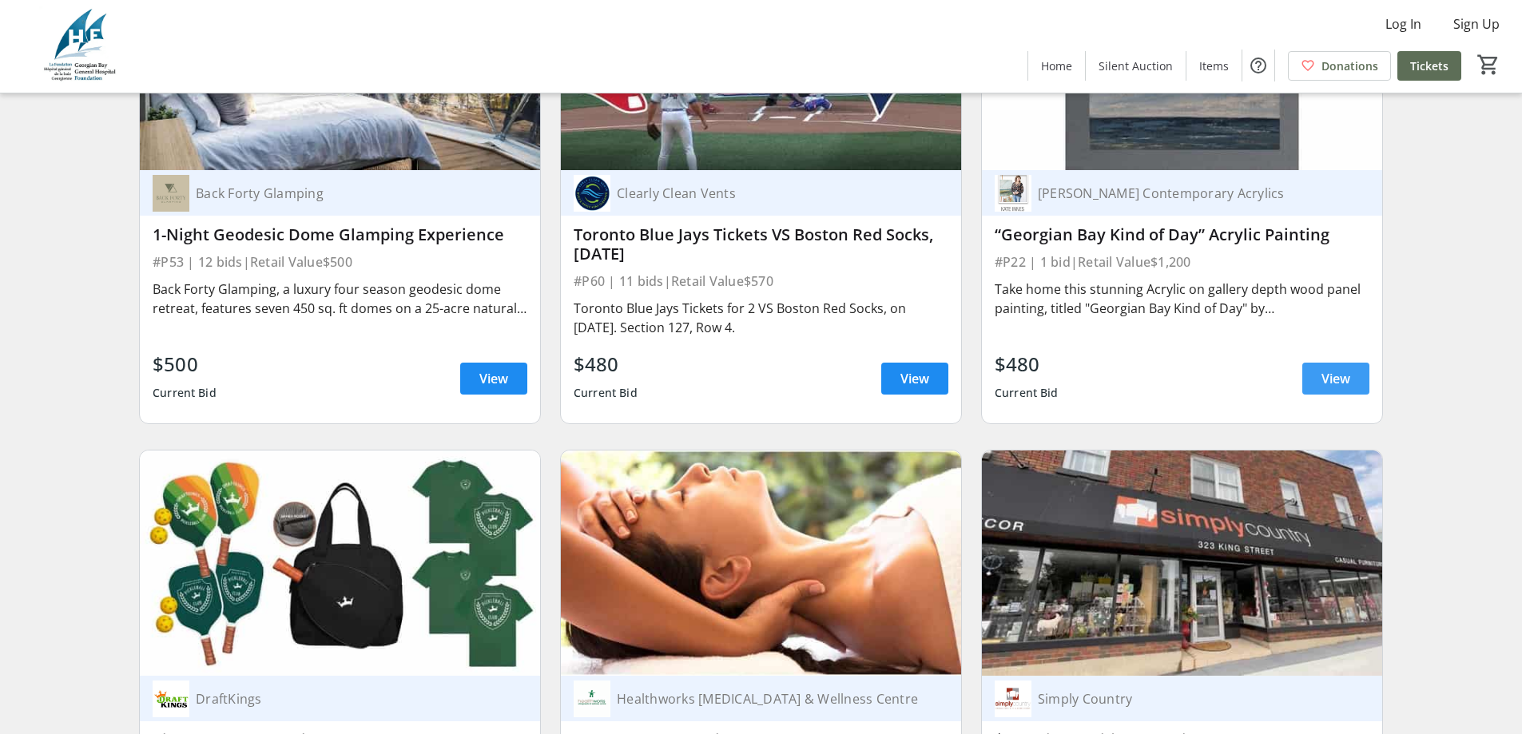
click at [1325, 369] on span "View" at bounding box center [1335, 378] width 29 height 19
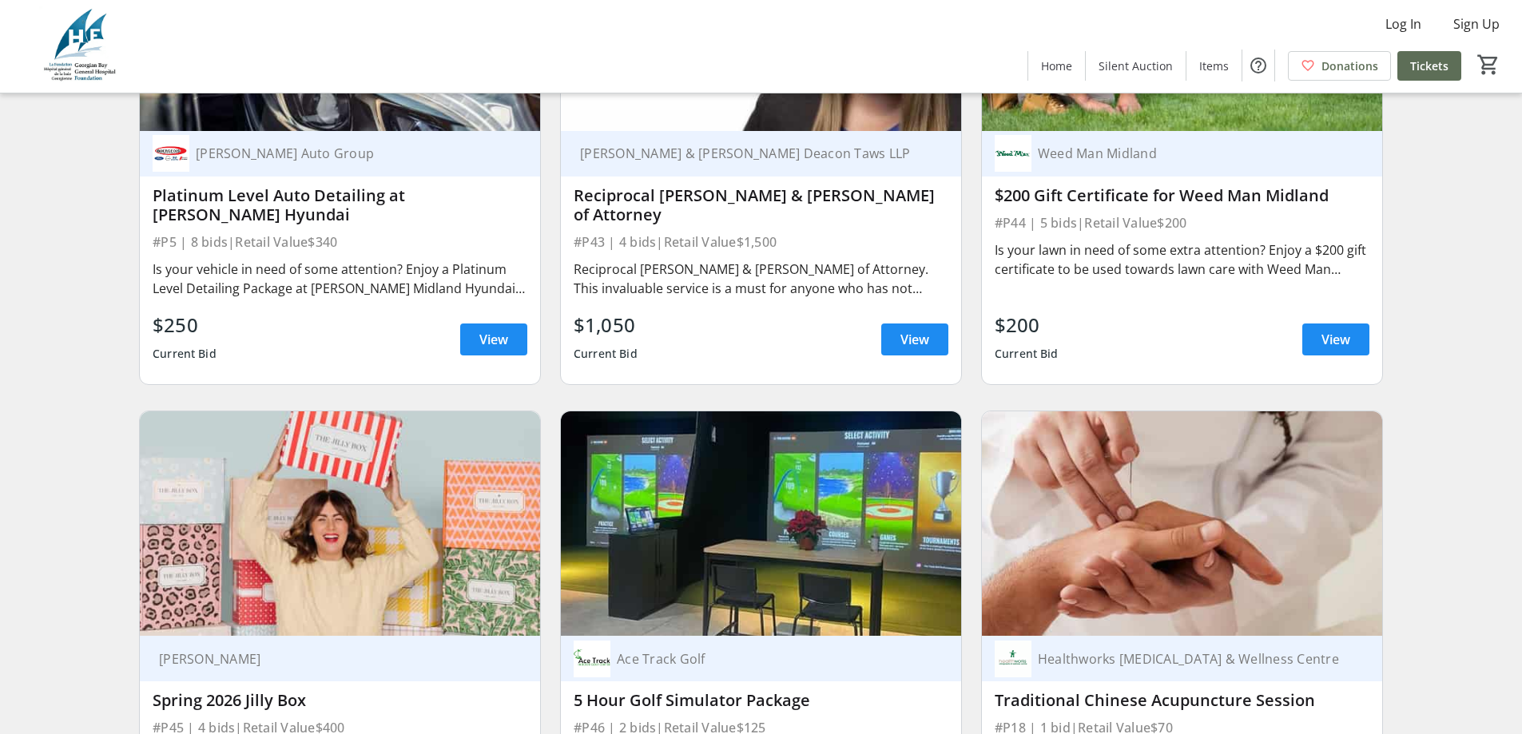
scroll to position [9587, 0]
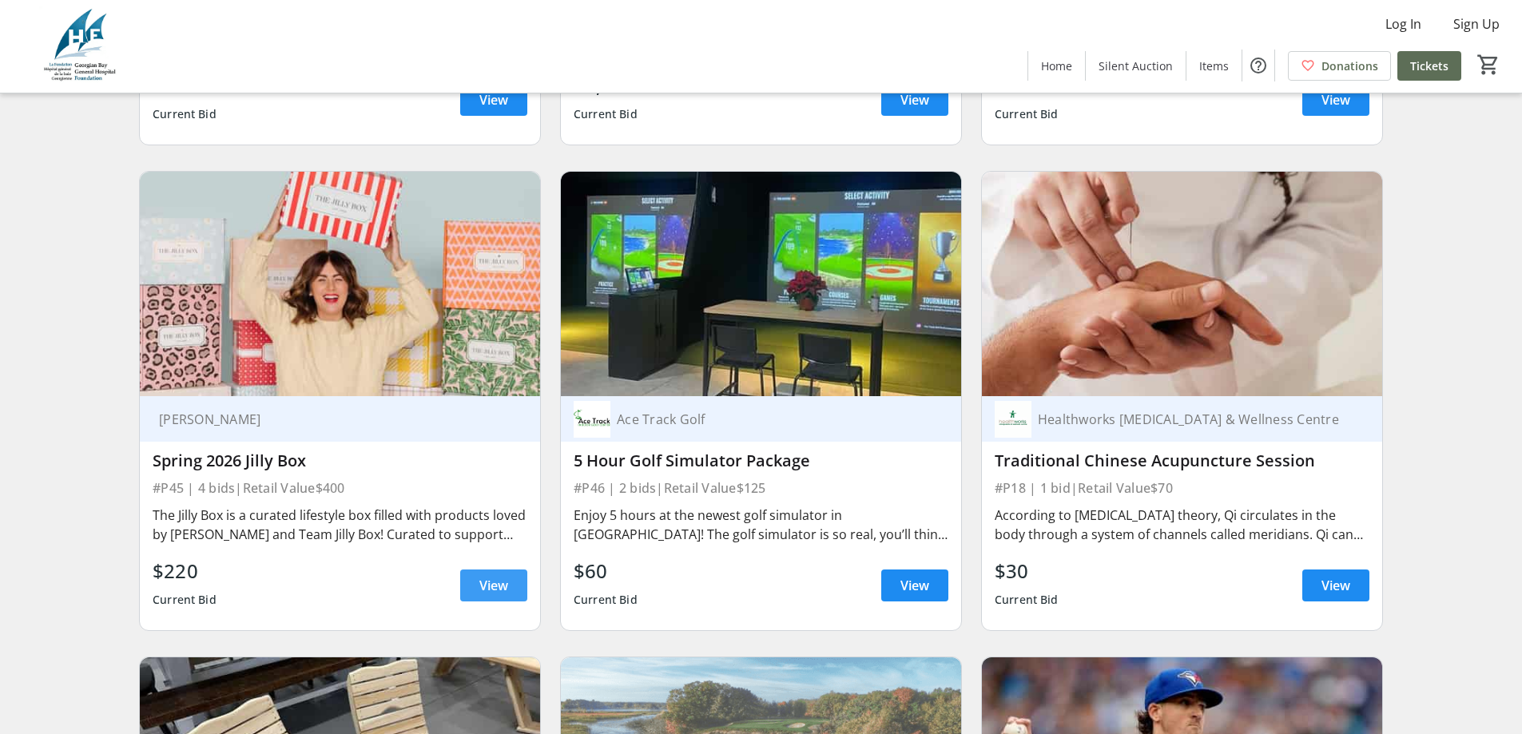
click at [473, 572] on span at bounding box center [493, 585] width 67 height 38
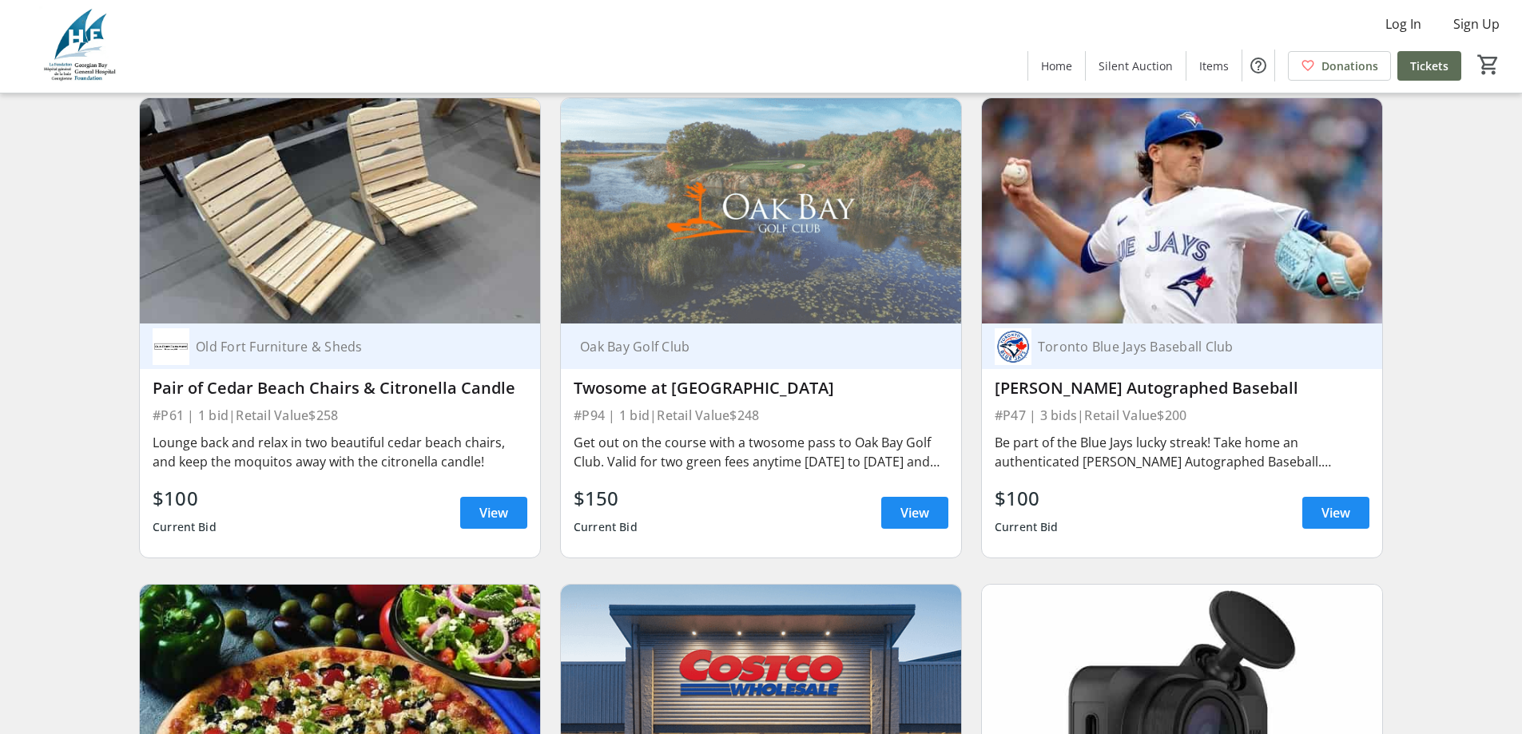
scroll to position [10466, 0]
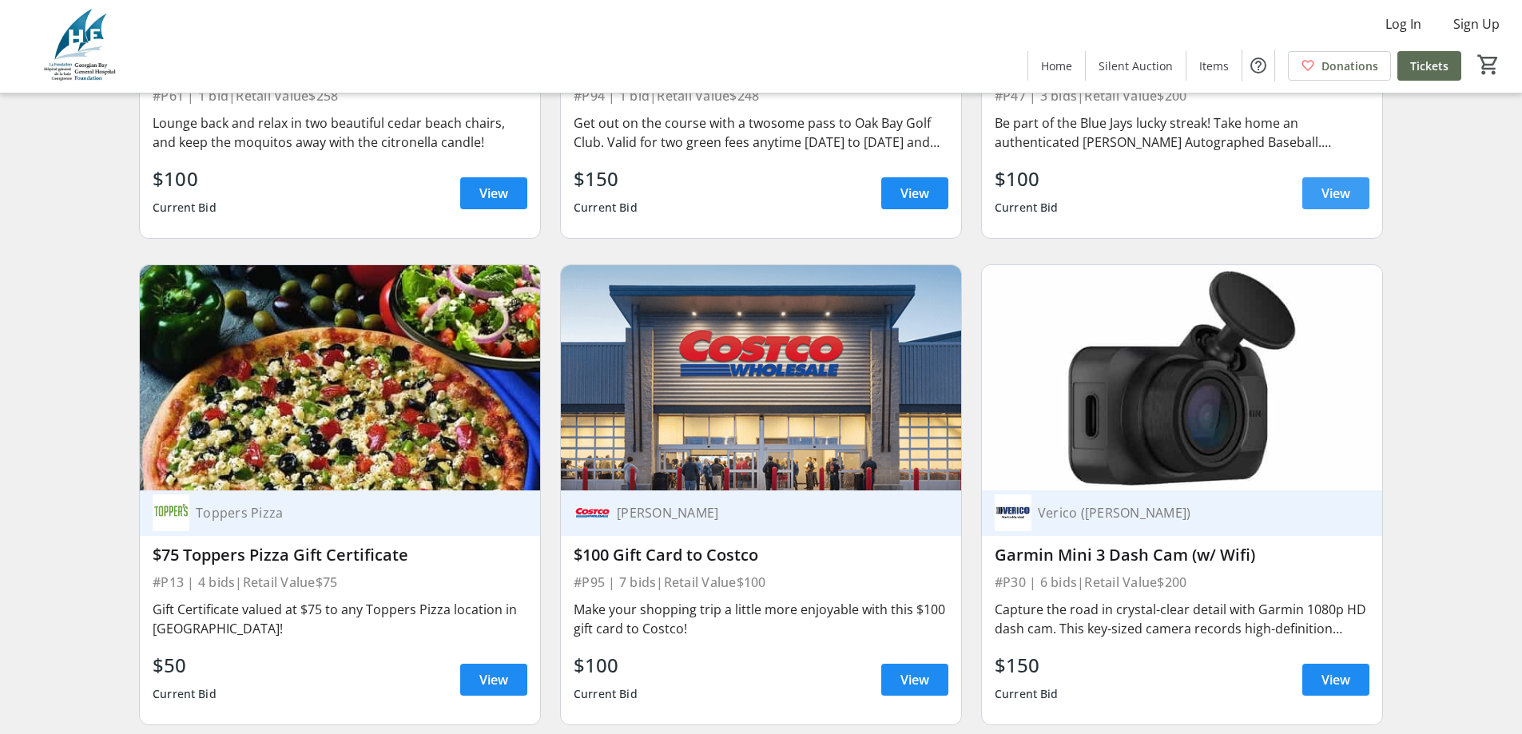
click at [1334, 184] on span "View" at bounding box center [1335, 193] width 29 height 19
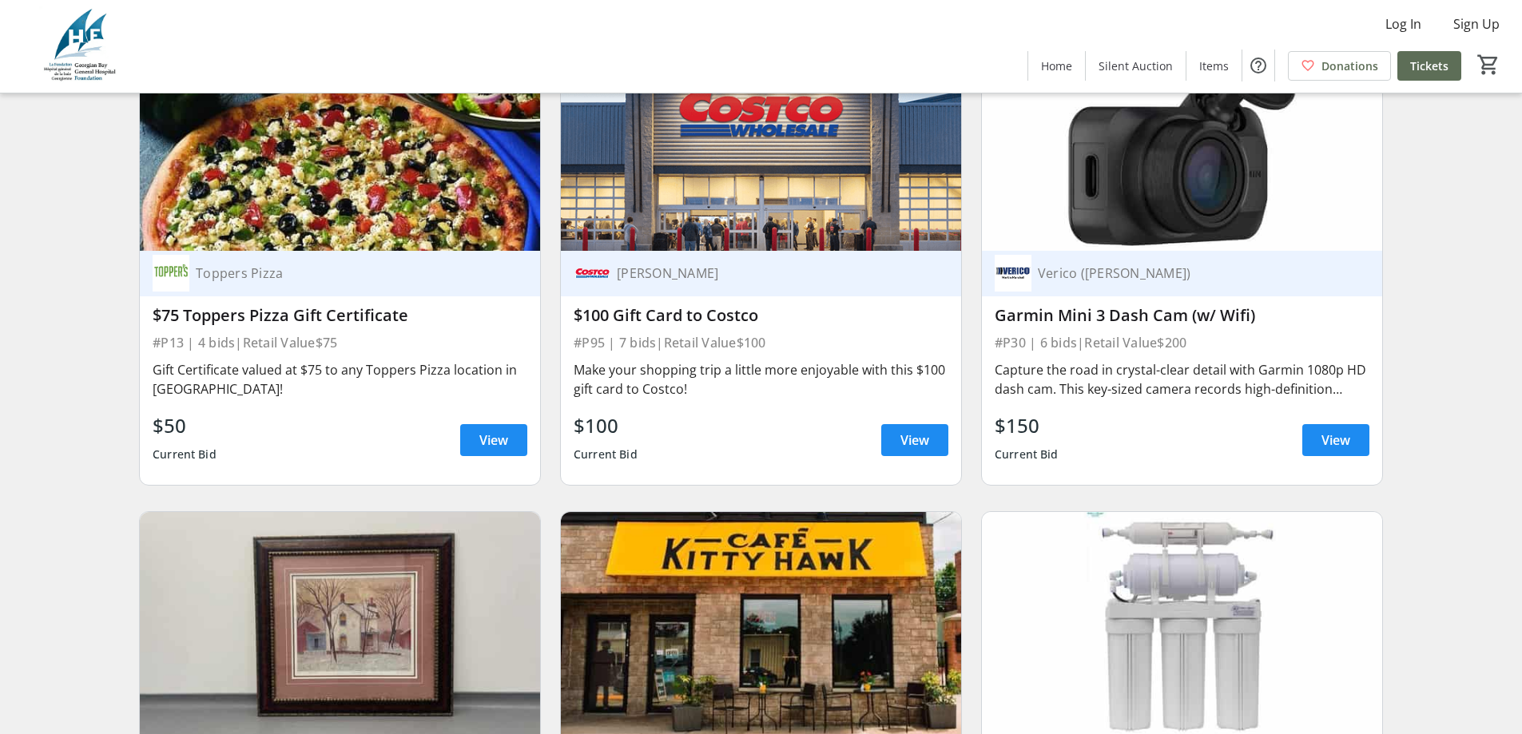
scroll to position [10945, 0]
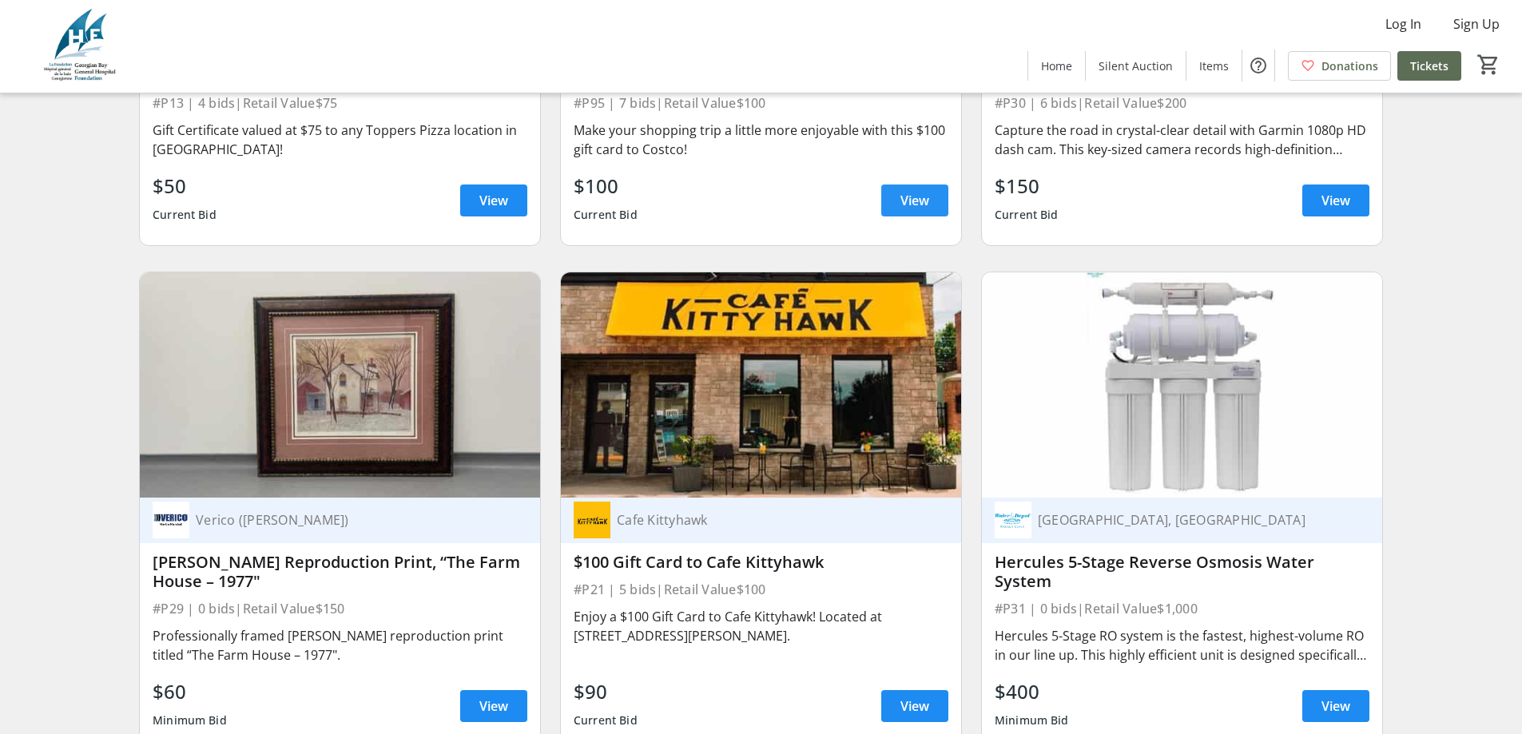
click at [916, 191] on span "View" at bounding box center [914, 200] width 29 height 19
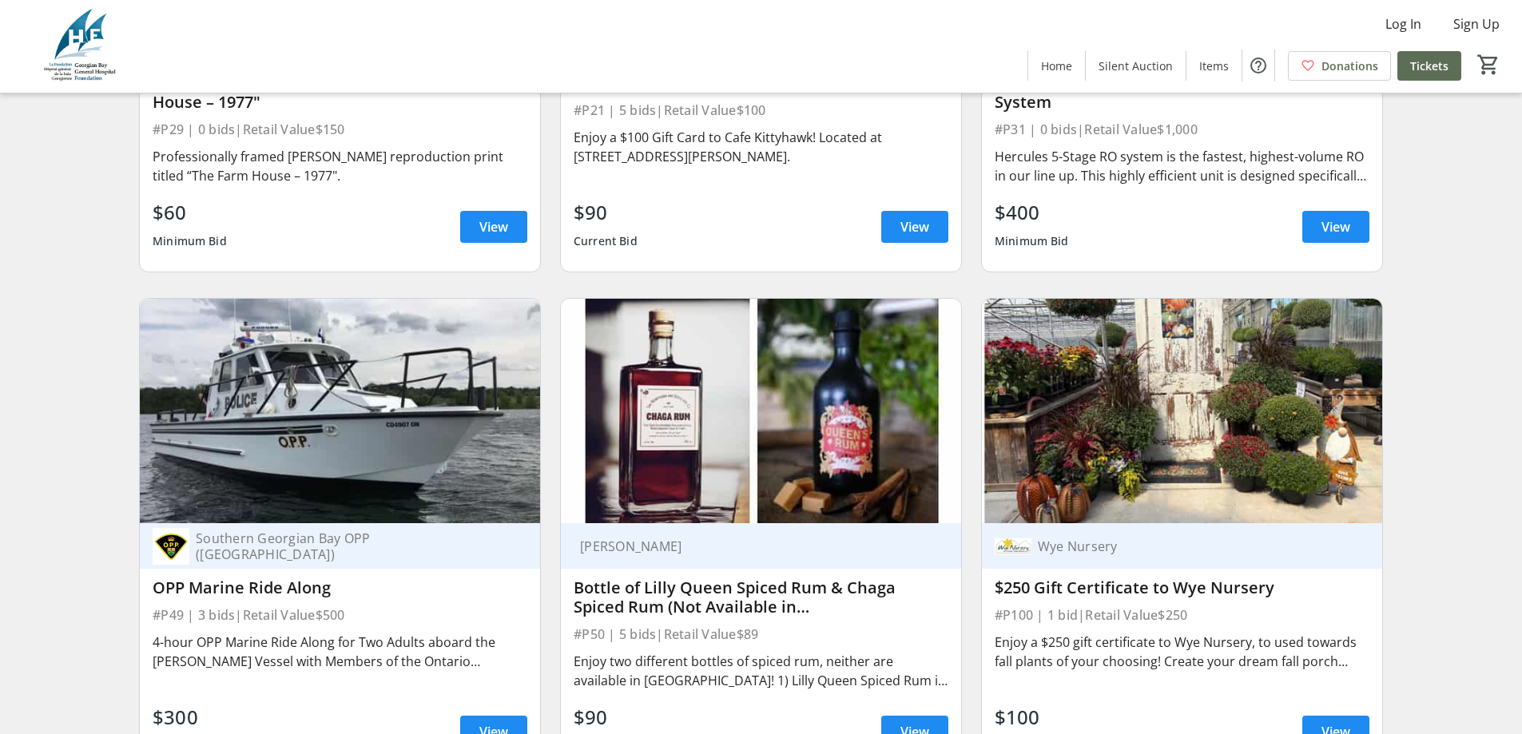
scroll to position [11584, 0]
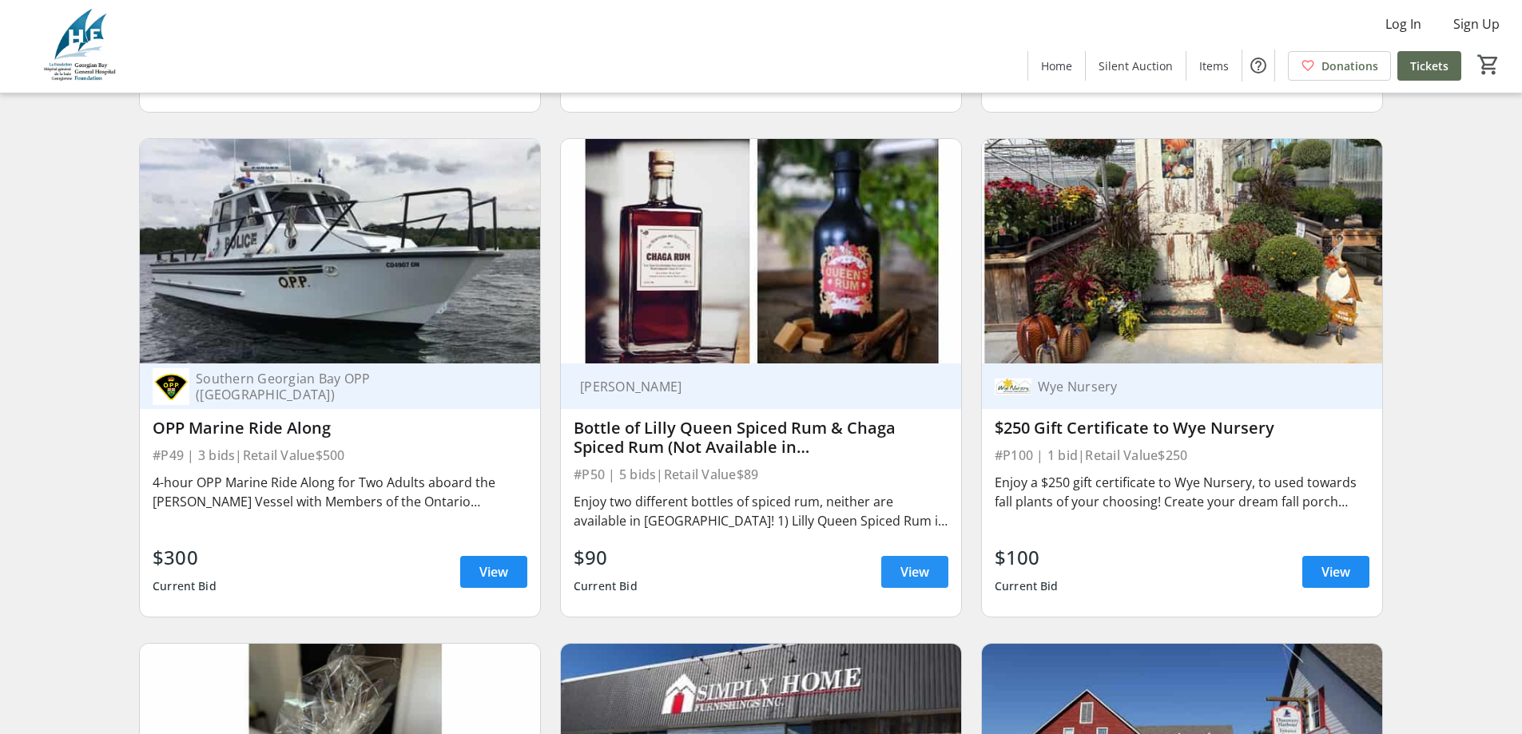
click at [921, 562] on span "View" at bounding box center [914, 571] width 29 height 19
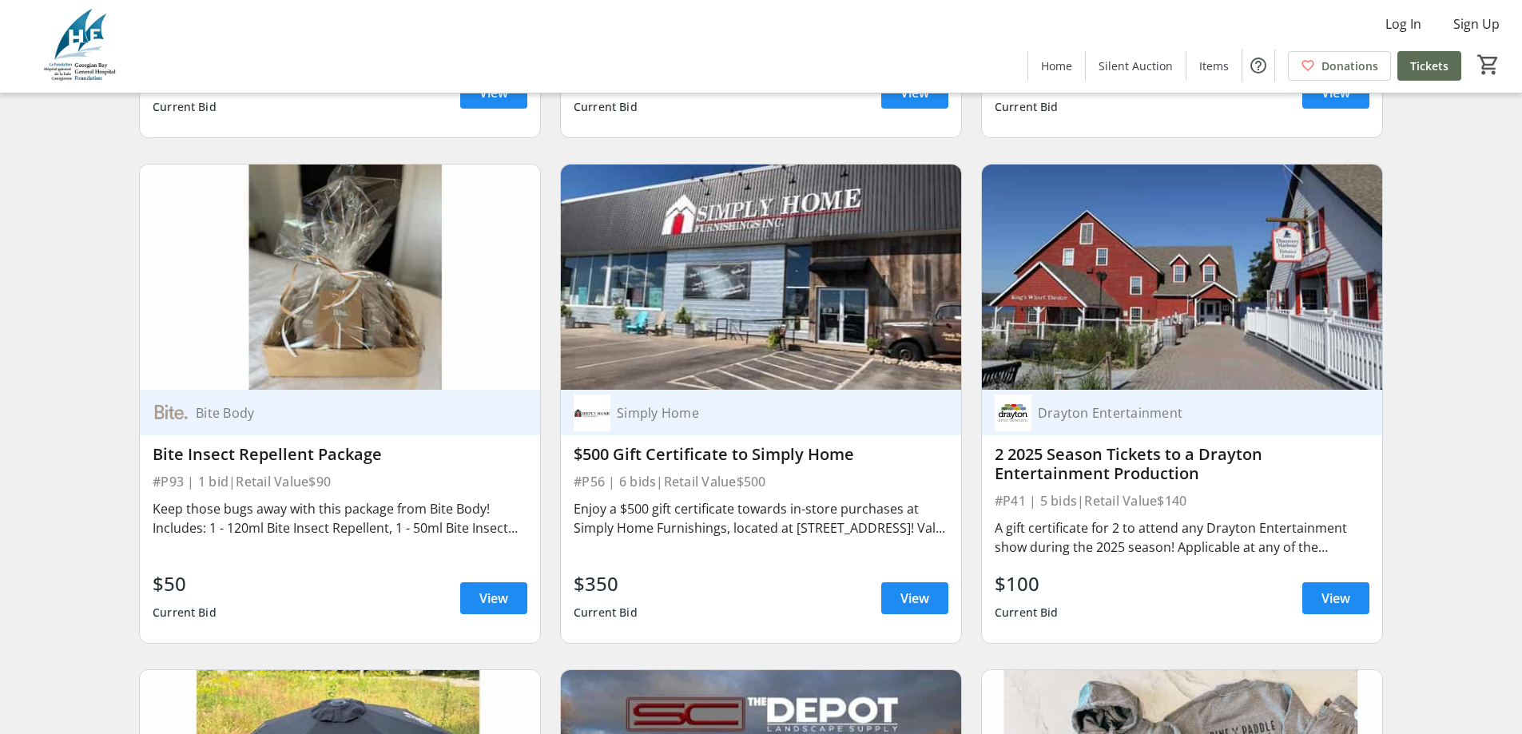
scroll to position [11664, 0]
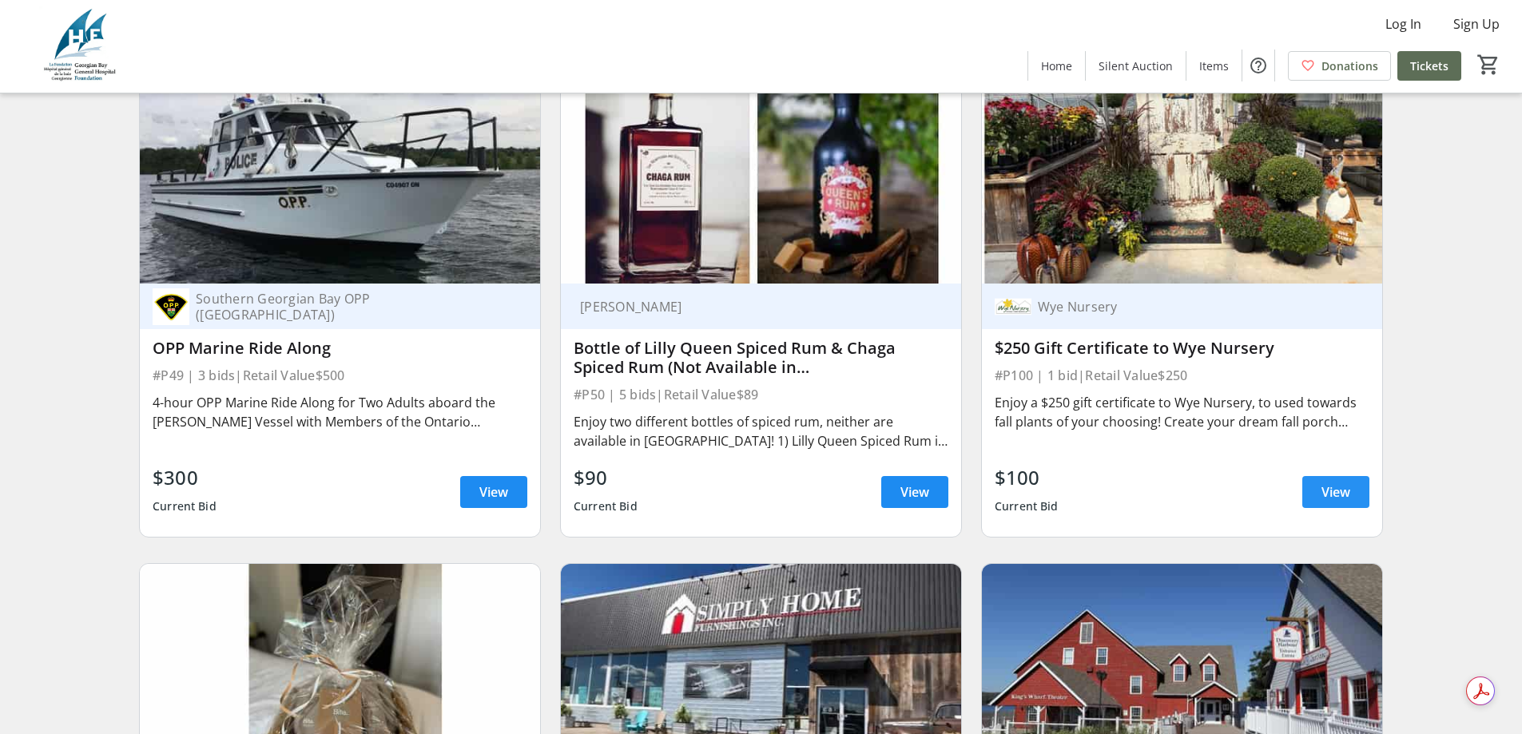
click at [1346, 483] on span "View" at bounding box center [1335, 492] width 29 height 19
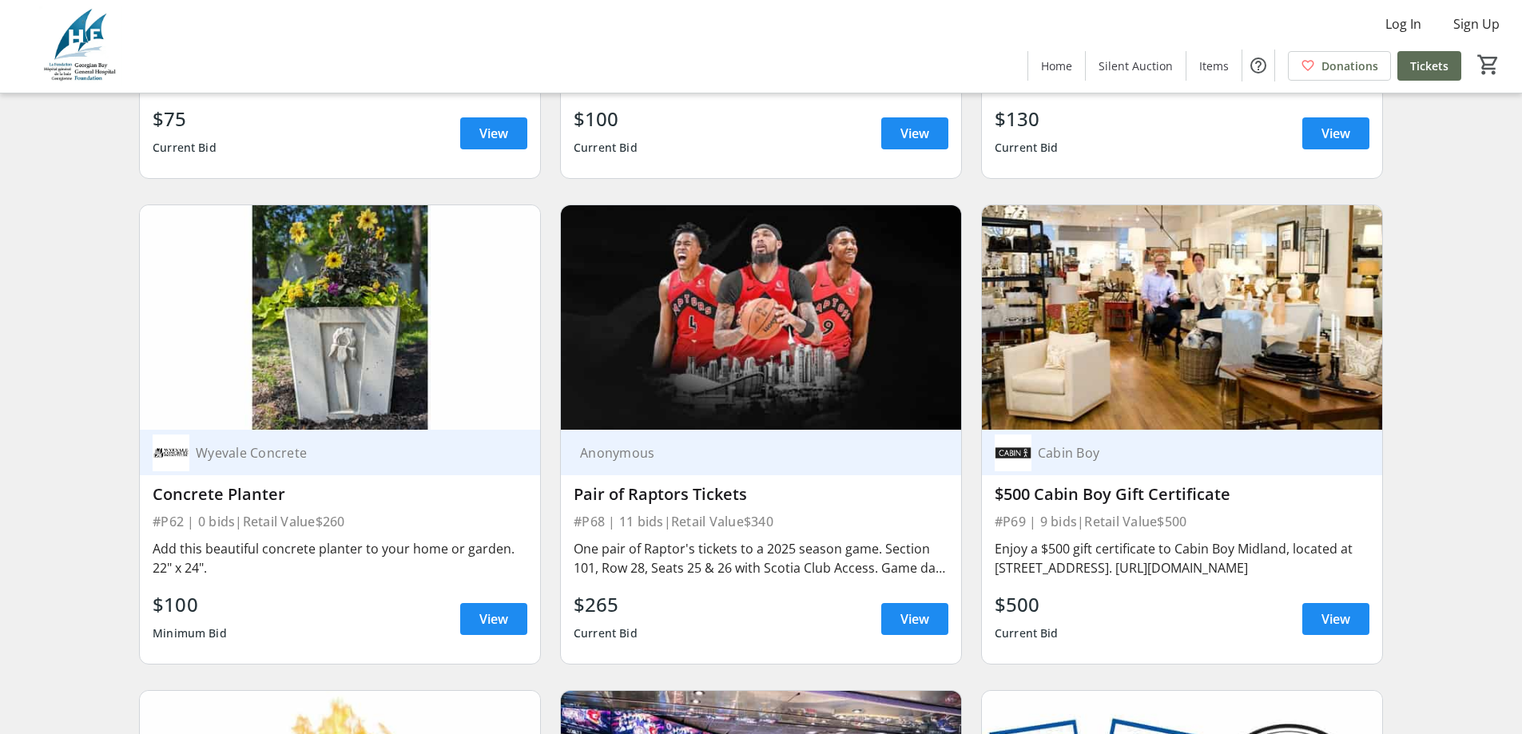
scroll to position [13741, 0]
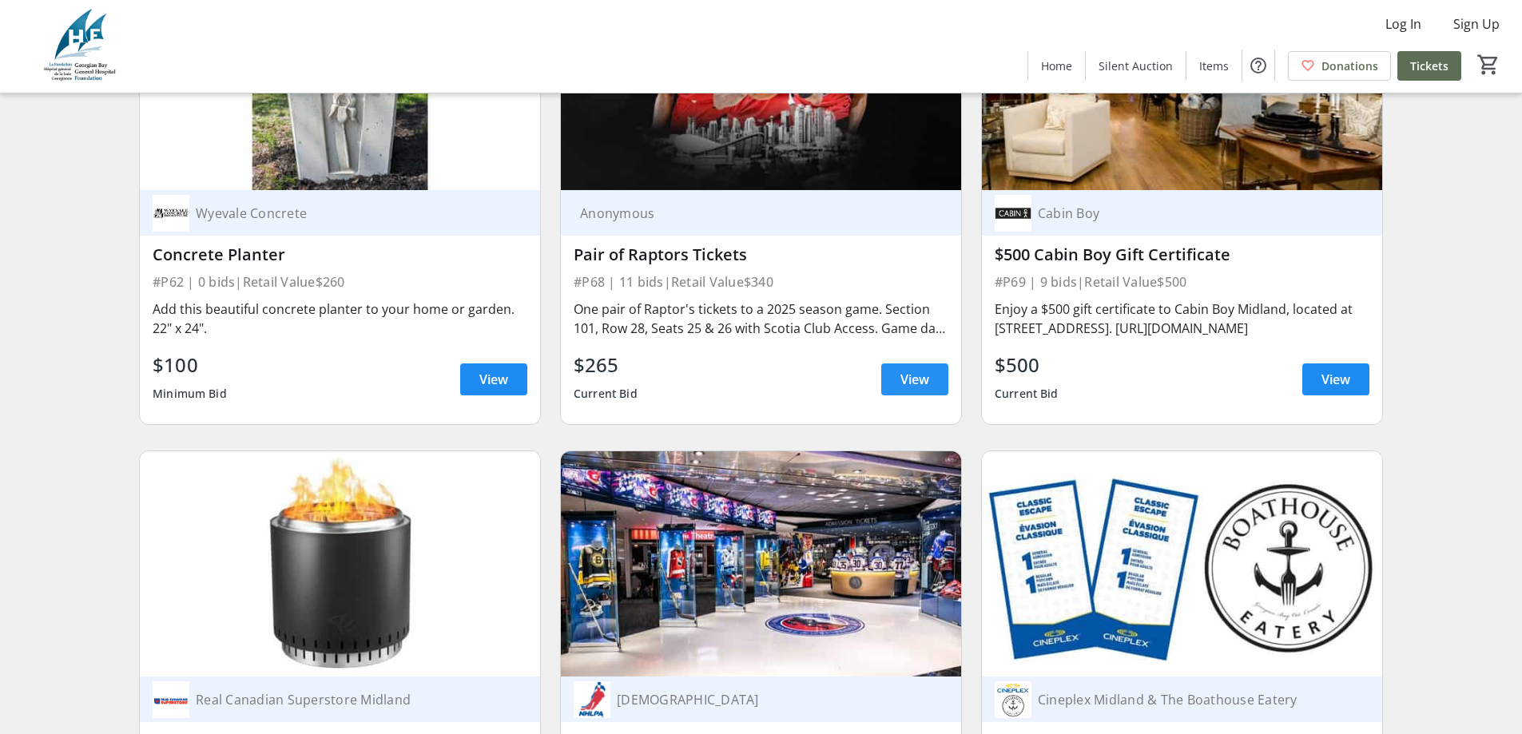
click at [922, 370] on span "View" at bounding box center [914, 379] width 29 height 19
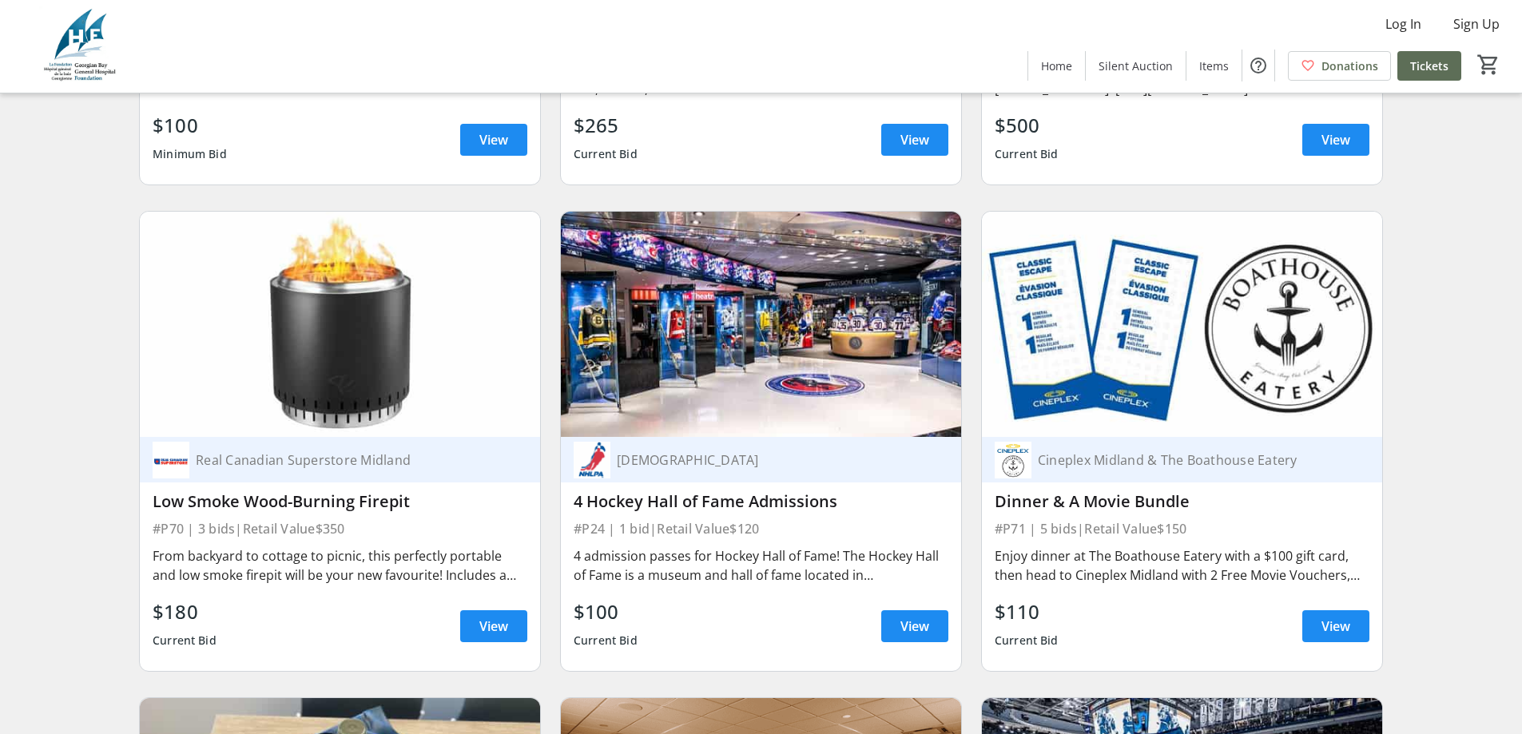
scroll to position [14141, 0]
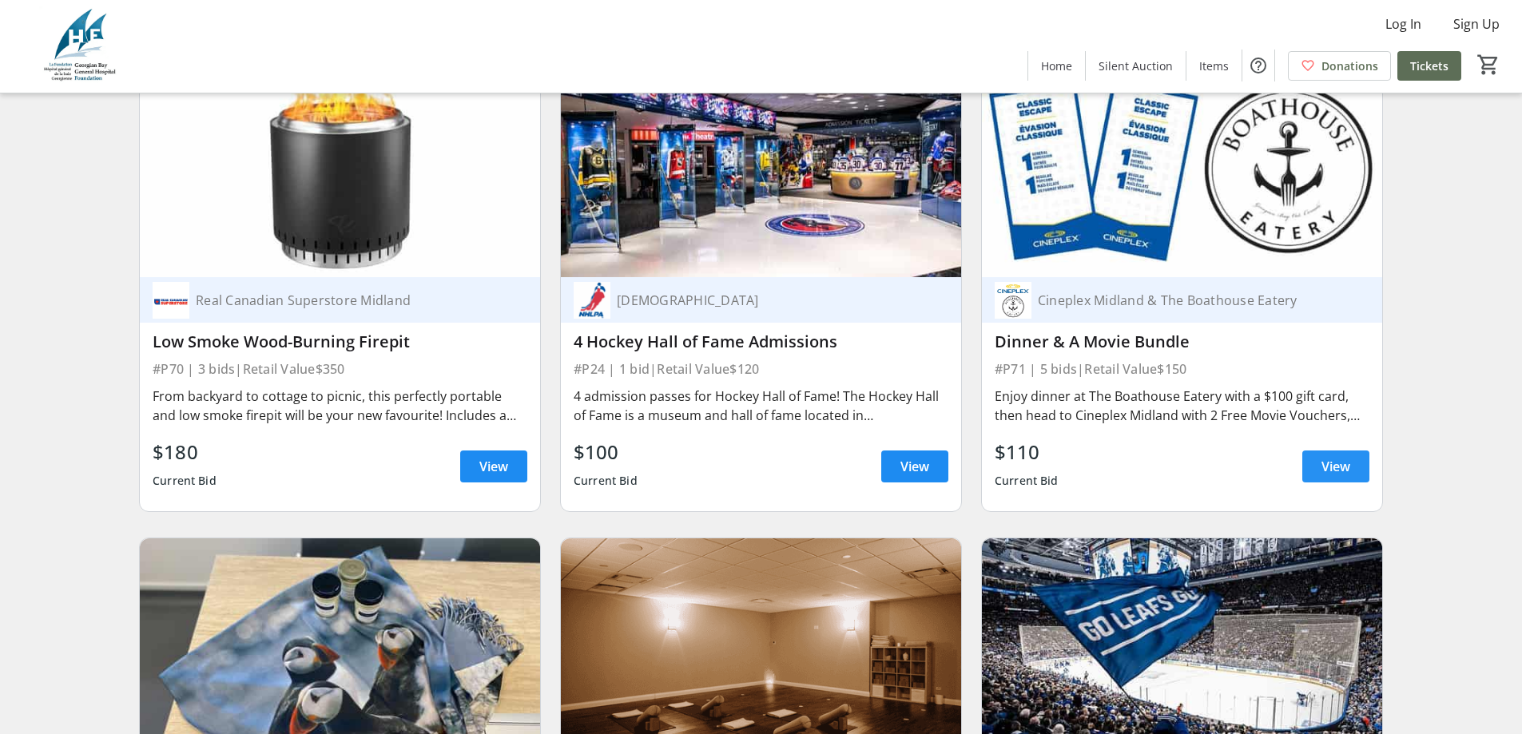
click at [1341, 457] on span "View" at bounding box center [1335, 466] width 29 height 19
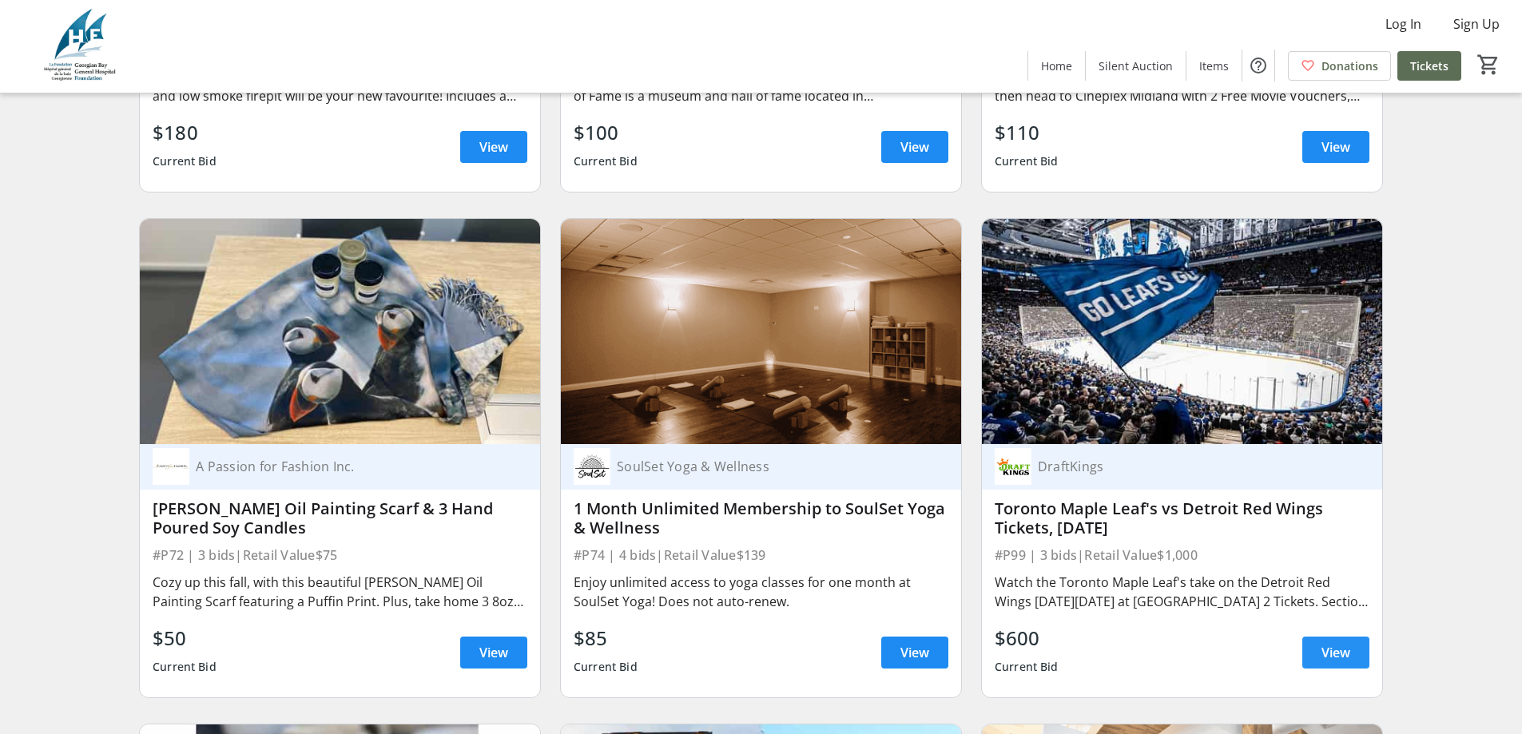
click at [1337, 643] on span "View" at bounding box center [1335, 652] width 29 height 19
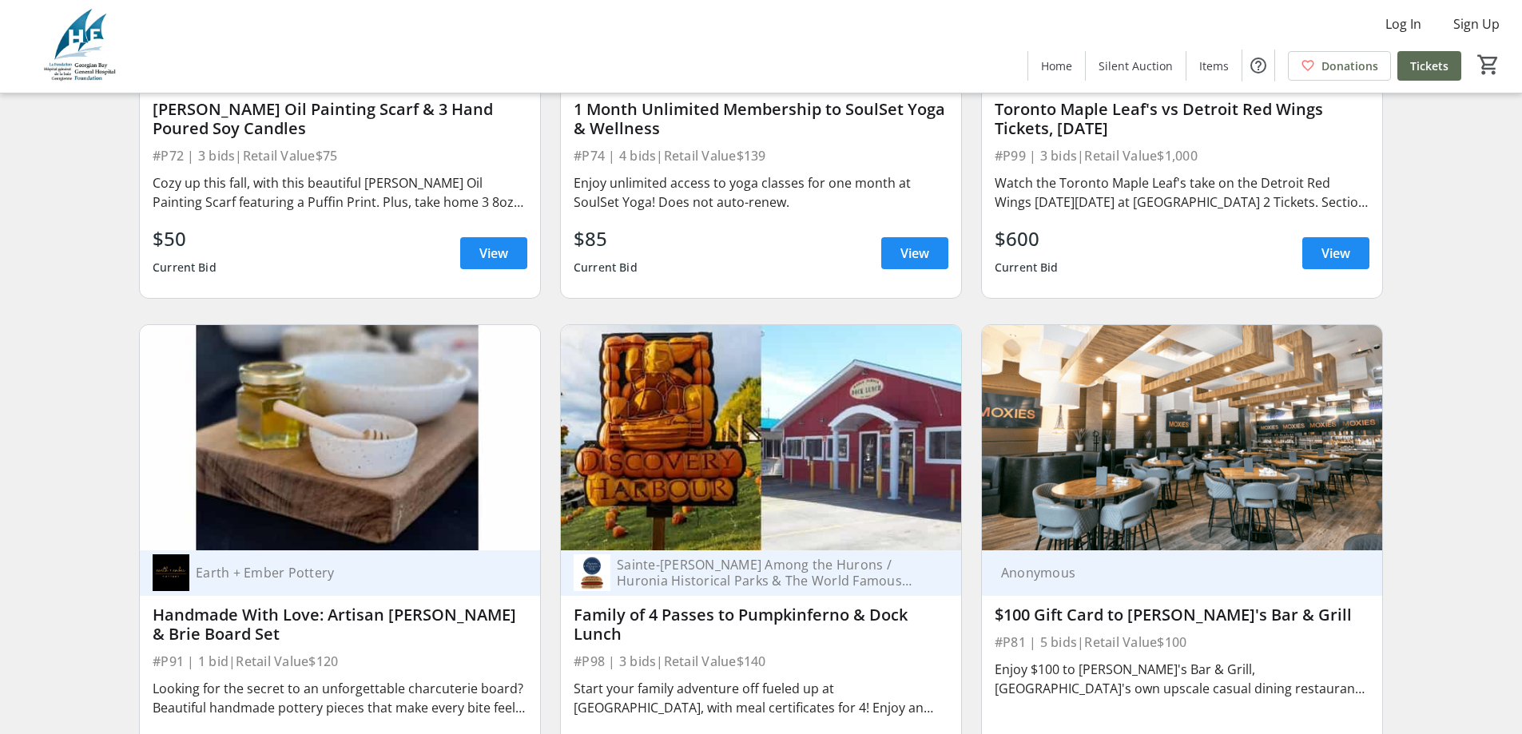
scroll to position [14940, 0]
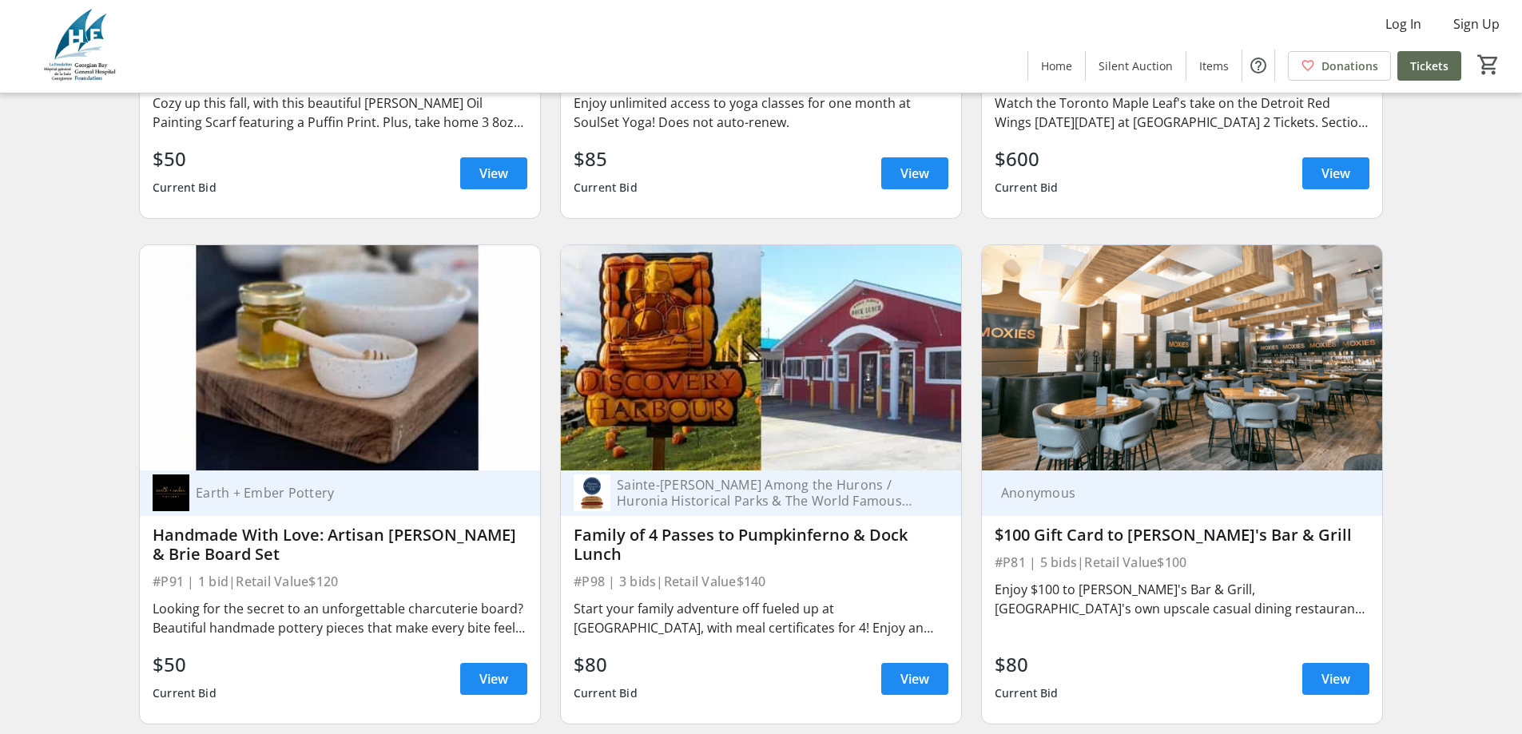
click at [437, 526] on div "Handmade With Love: Artisan [PERSON_NAME] & Brie Board Set" at bounding box center [340, 545] width 375 height 38
click at [489, 669] on span "View" at bounding box center [493, 678] width 29 height 19
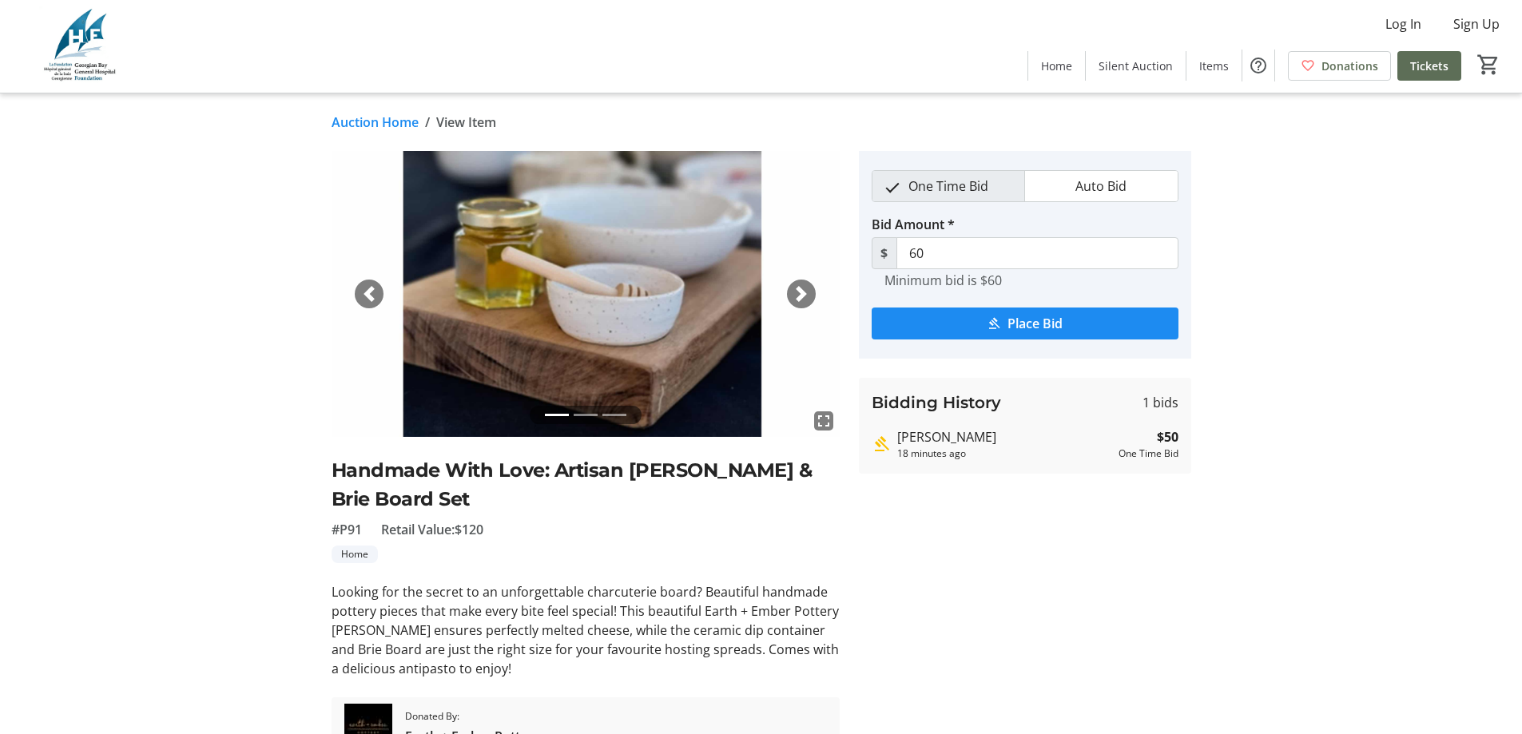
click at [809, 295] on div "Next" at bounding box center [801, 294] width 29 height 29
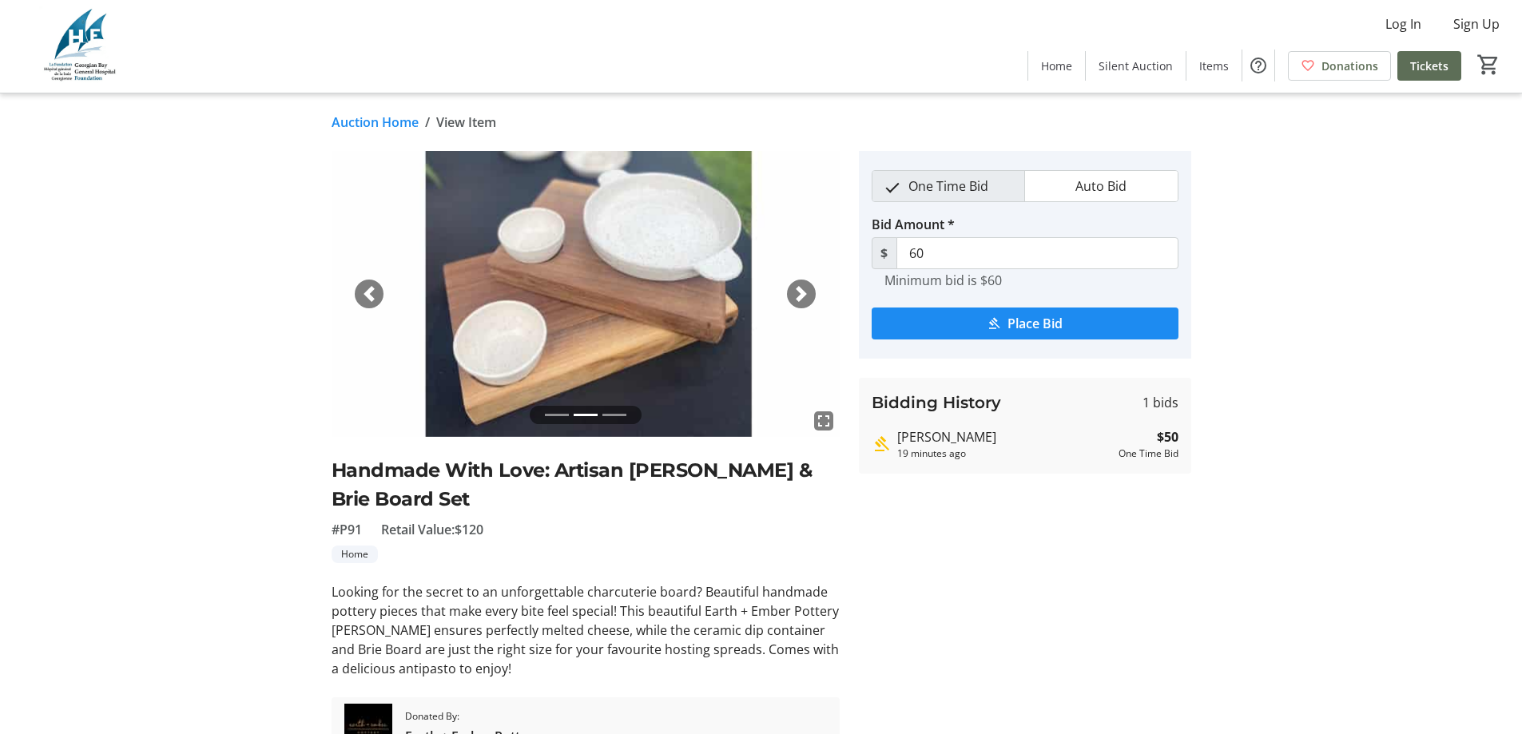
click at [795, 297] on span "button" at bounding box center [801, 294] width 16 height 16
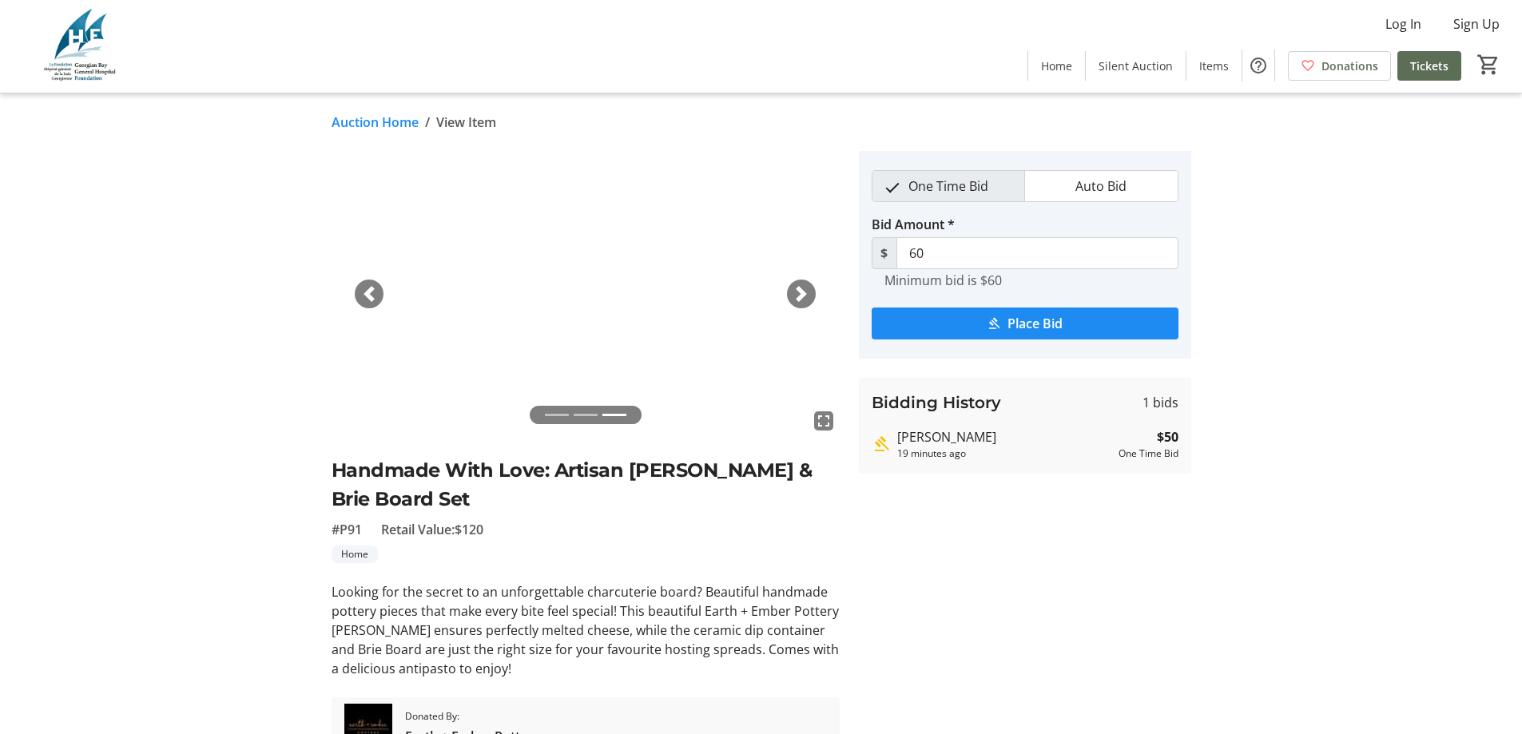
scroll to position [85, 0]
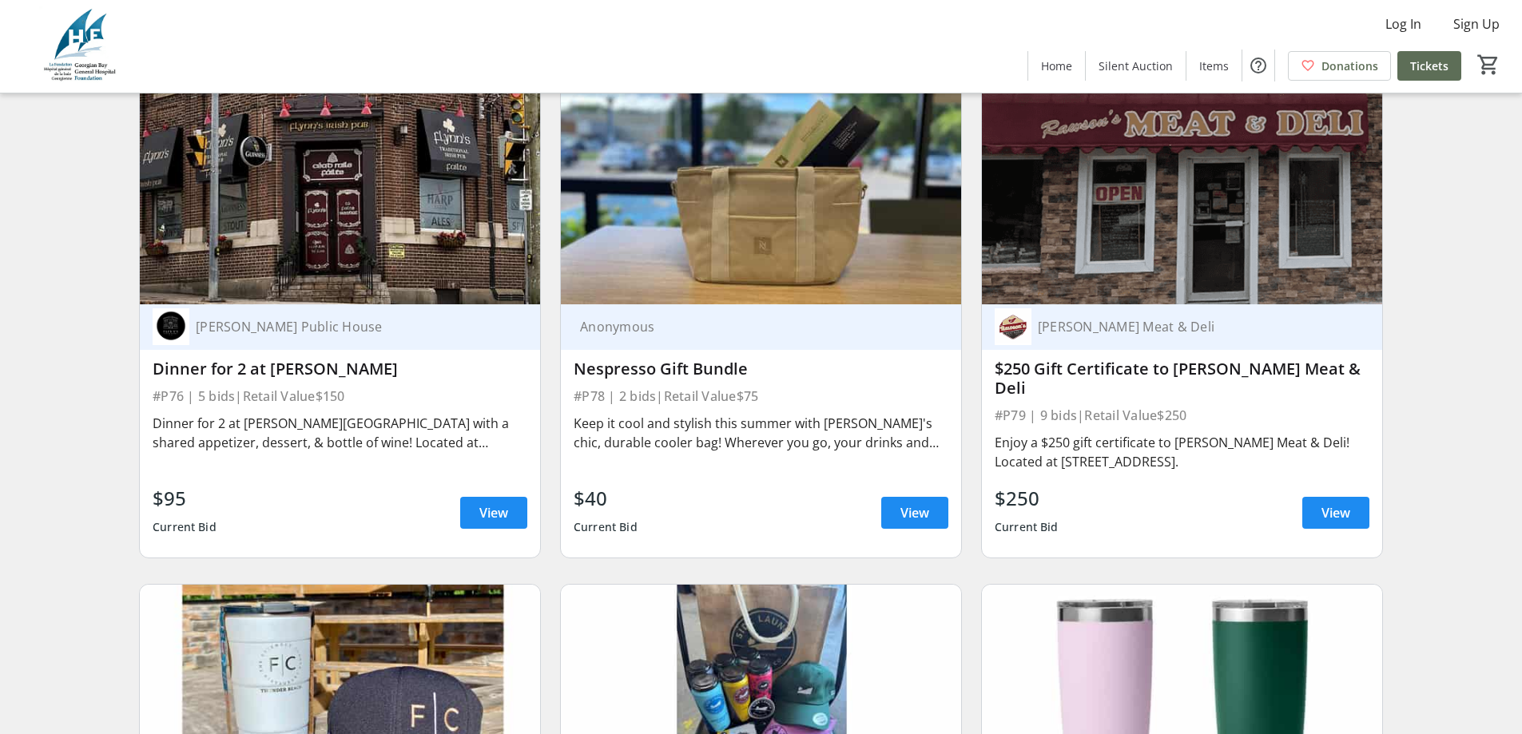
scroll to position [15532, 0]
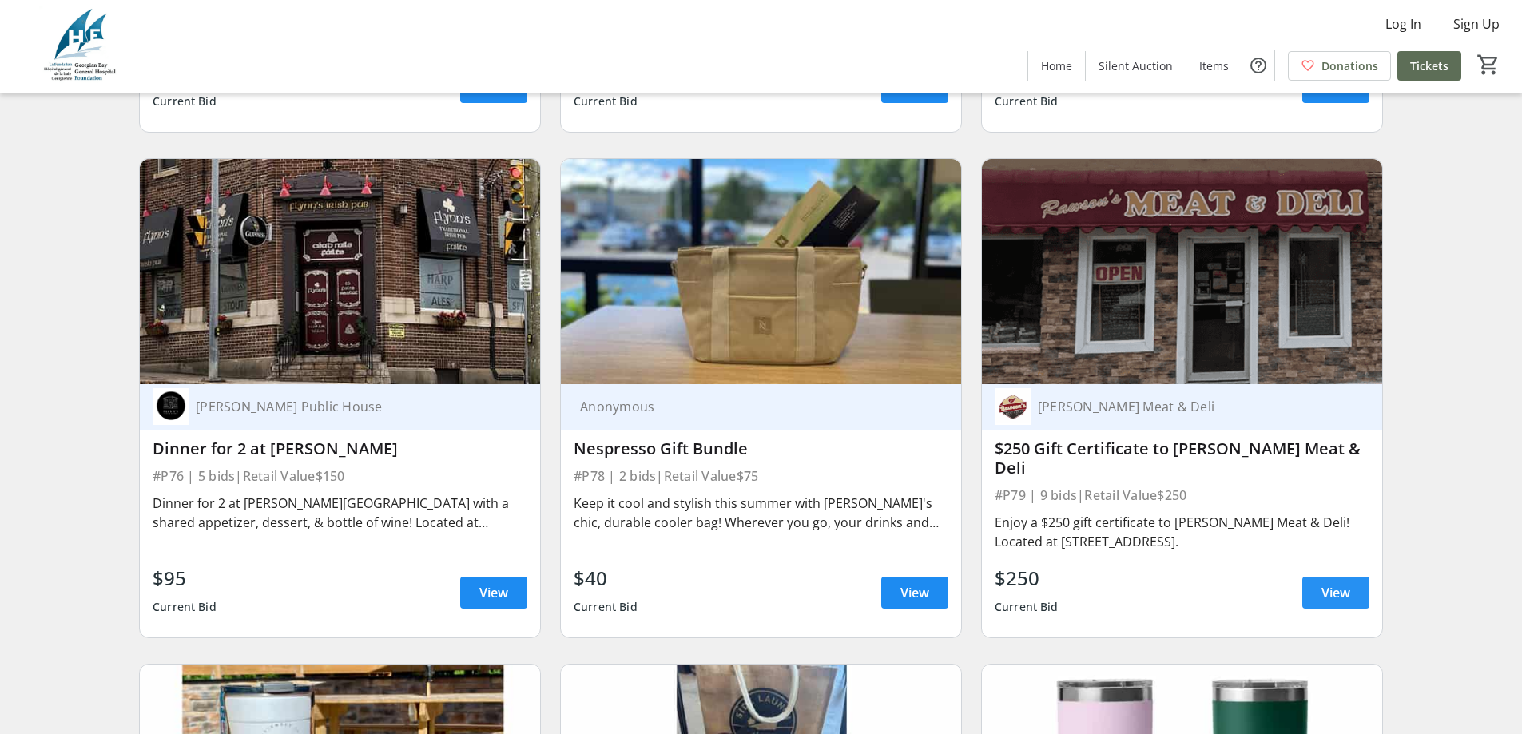
click at [1355, 574] on span at bounding box center [1335, 593] width 67 height 38
